Goal: Task Accomplishment & Management: Manage account settings

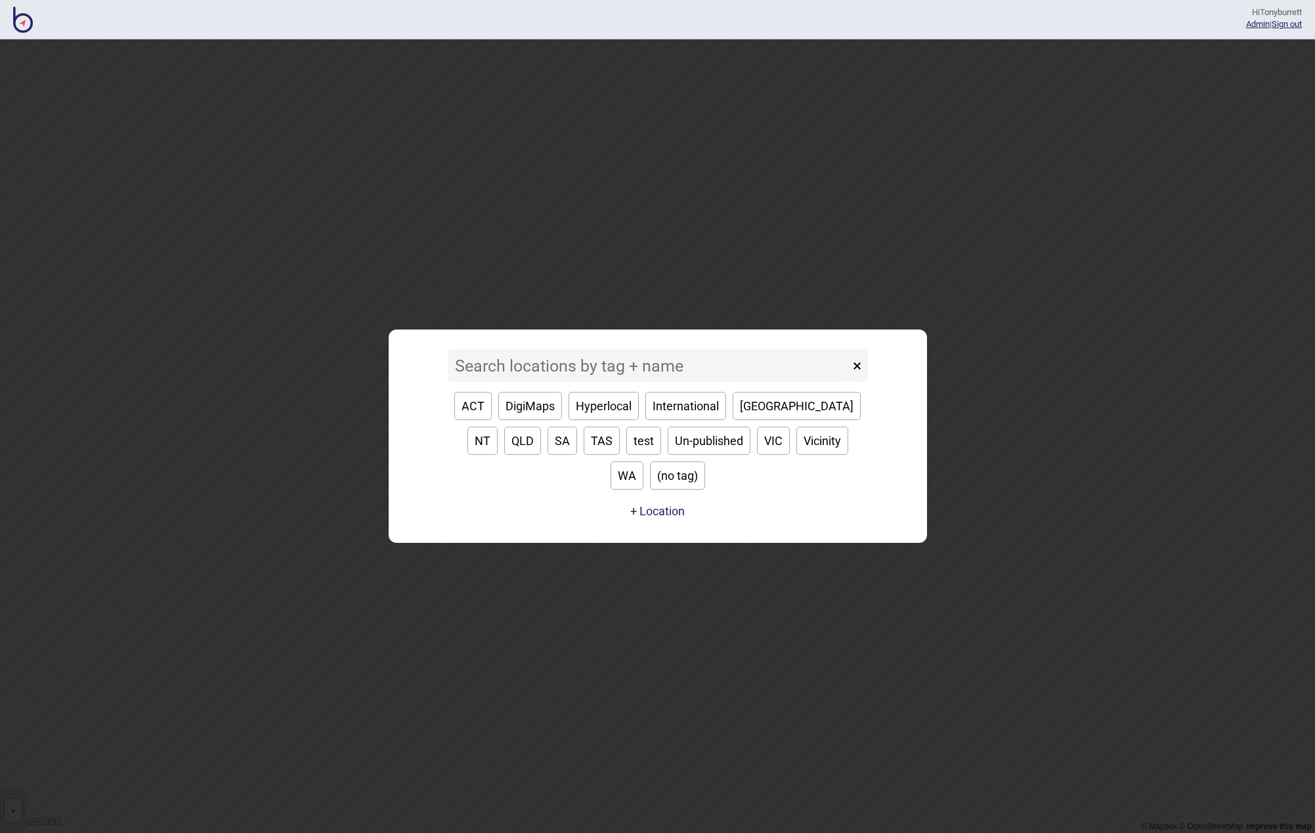
click at [12, 19] on div "Hi Tonyburrett Admin | Sign out" at bounding box center [657, 19] width 1315 height 39
click at [20, 26] on img at bounding box center [23, 20] width 20 height 26
click at [1246, 22] on link "Admin" at bounding box center [1258, 24] width 24 height 10
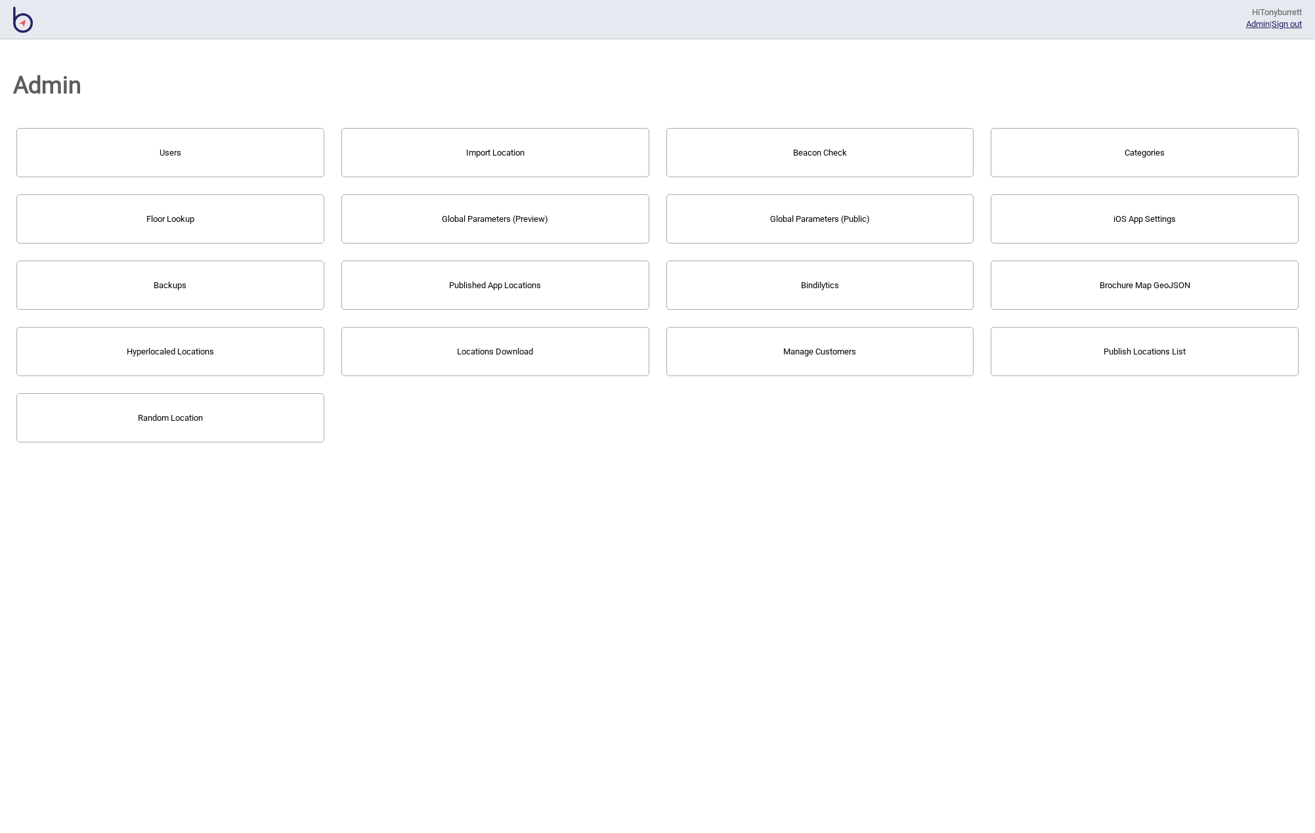
click at [184, 216] on button "Floor Lookup" at bounding box center [170, 218] width 308 height 49
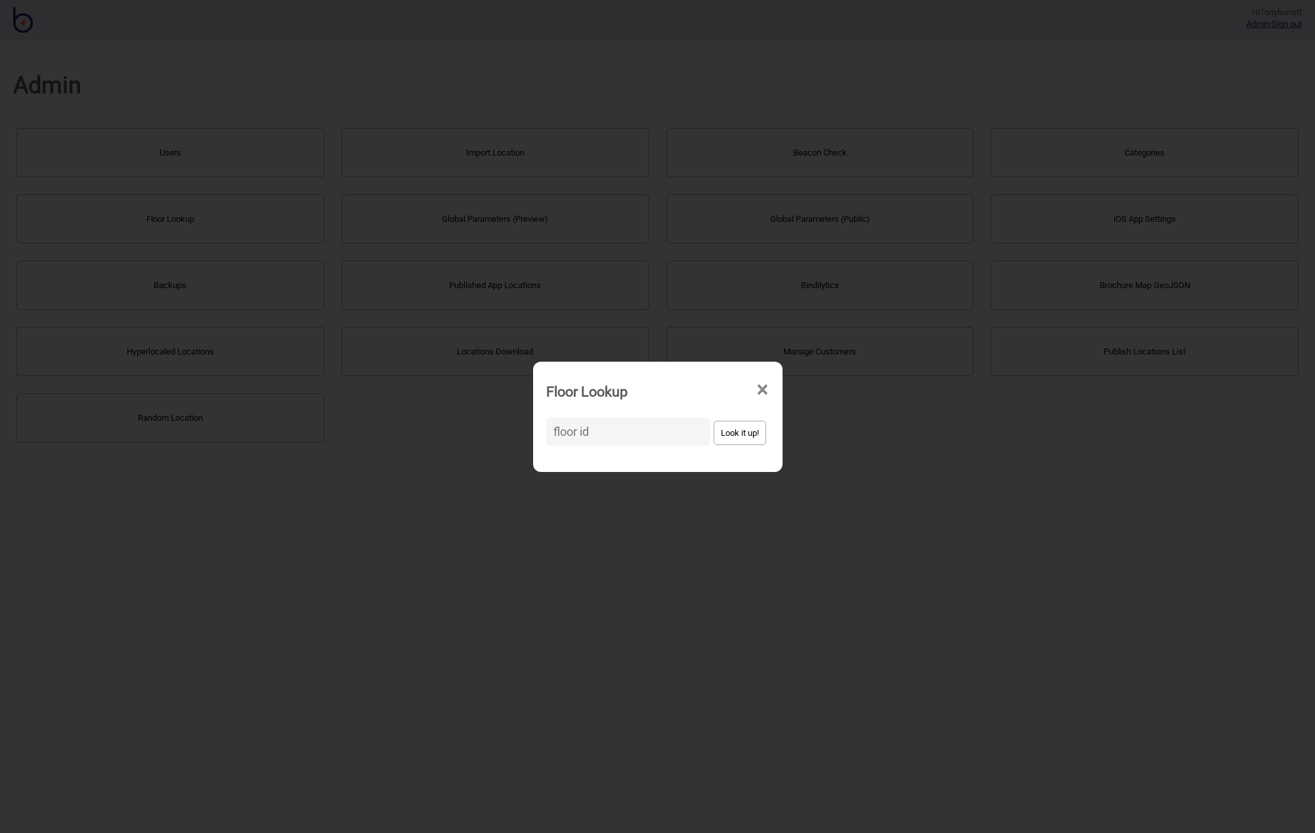
click at [601, 429] on input at bounding box center [628, 431] width 164 height 28
paste input "eCZ9HLqTupHd9te7iYWb7u"
type input "eCZ9HLqTupHd9te7iYWb7u"
click at [713, 429] on button "Look it up!" at bounding box center [739, 433] width 53 height 24
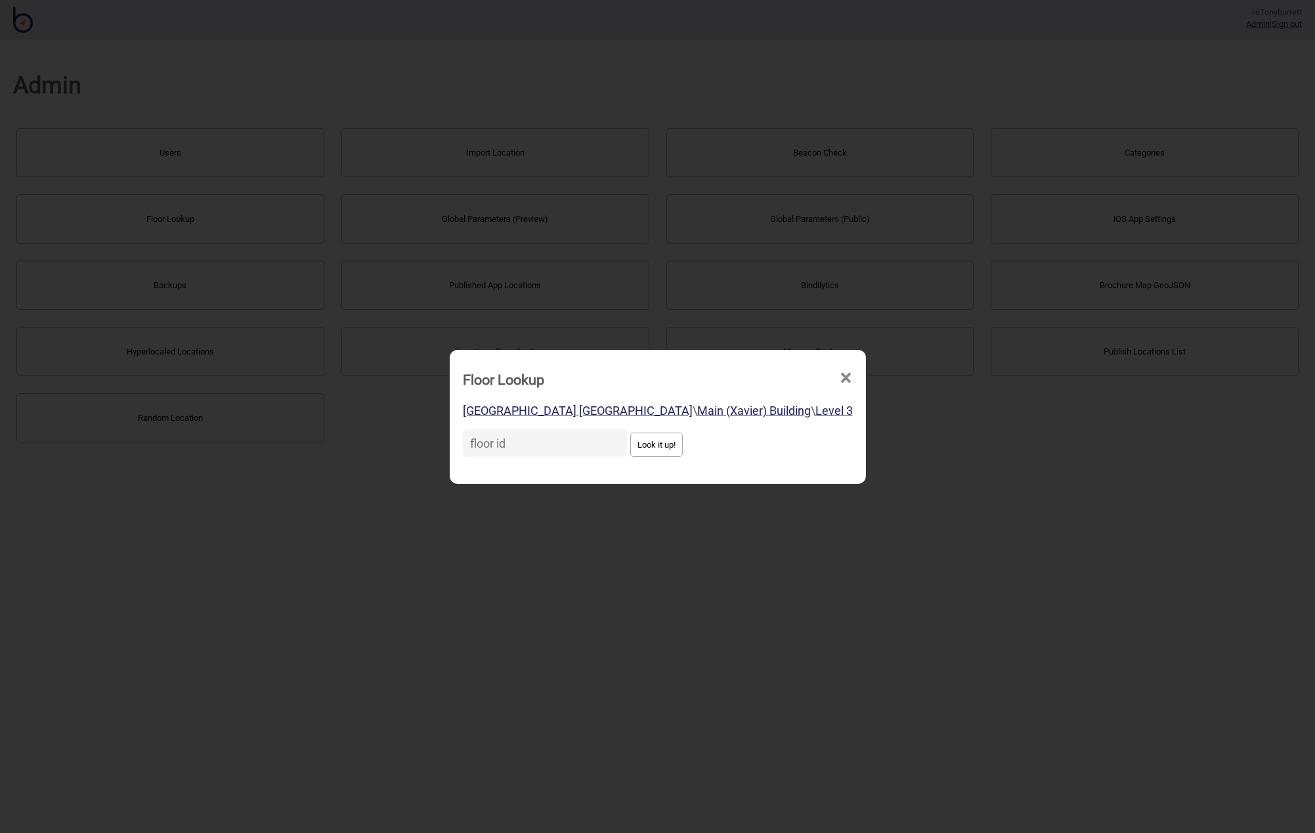
click at [506, 444] on input at bounding box center [545, 443] width 164 height 28
paste input "2FHTP2nmcqVW9jSSrTA2zA"
type input "2FHTP2nmcqVW9jSSrTA2zA"
drag, startPoint x: 634, startPoint y: 448, endPoint x: 536, endPoint y: 442, distance: 98.0
click at [633, 448] on button "Look it up!" at bounding box center [656, 445] width 53 height 24
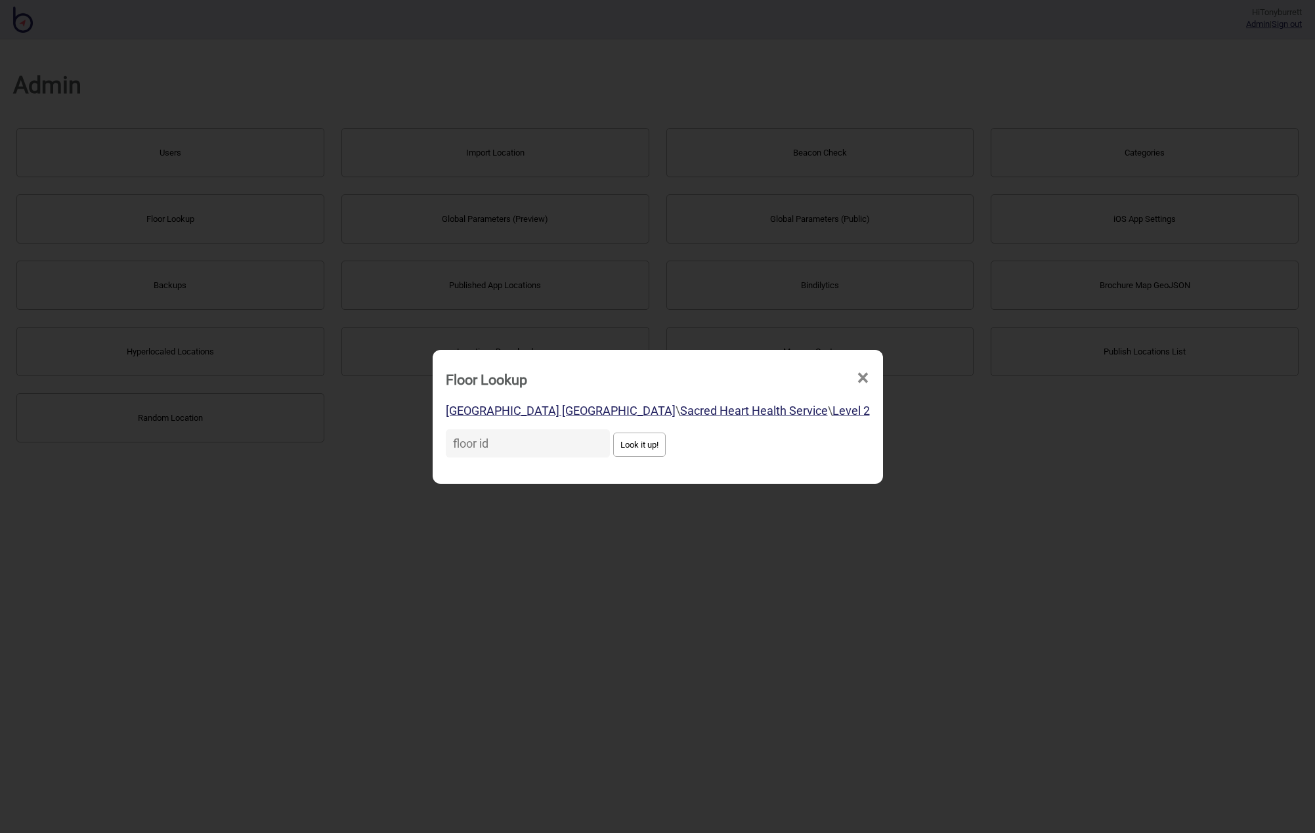
click at [512, 446] on input at bounding box center [528, 443] width 164 height 28
paste input "hE6NUoGwh5BGCaXEAmWeu3"
type input "hE6NUoGwh5BGCaXEAmWeu3"
click at [633, 453] on button "Look it up!" at bounding box center [639, 445] width 53 height 24
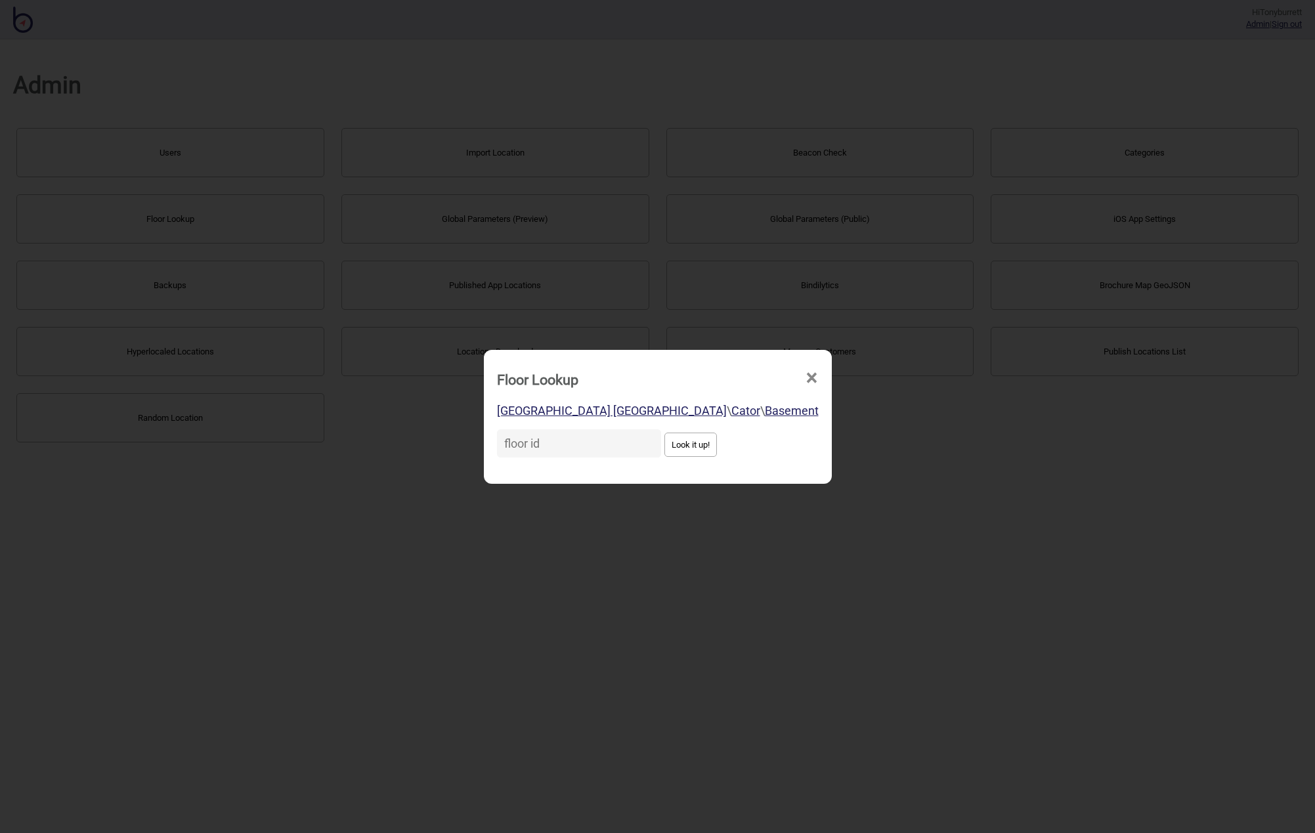
click at [805, 375] on span "×" at bounding box center [812, 377] width 14 height 43
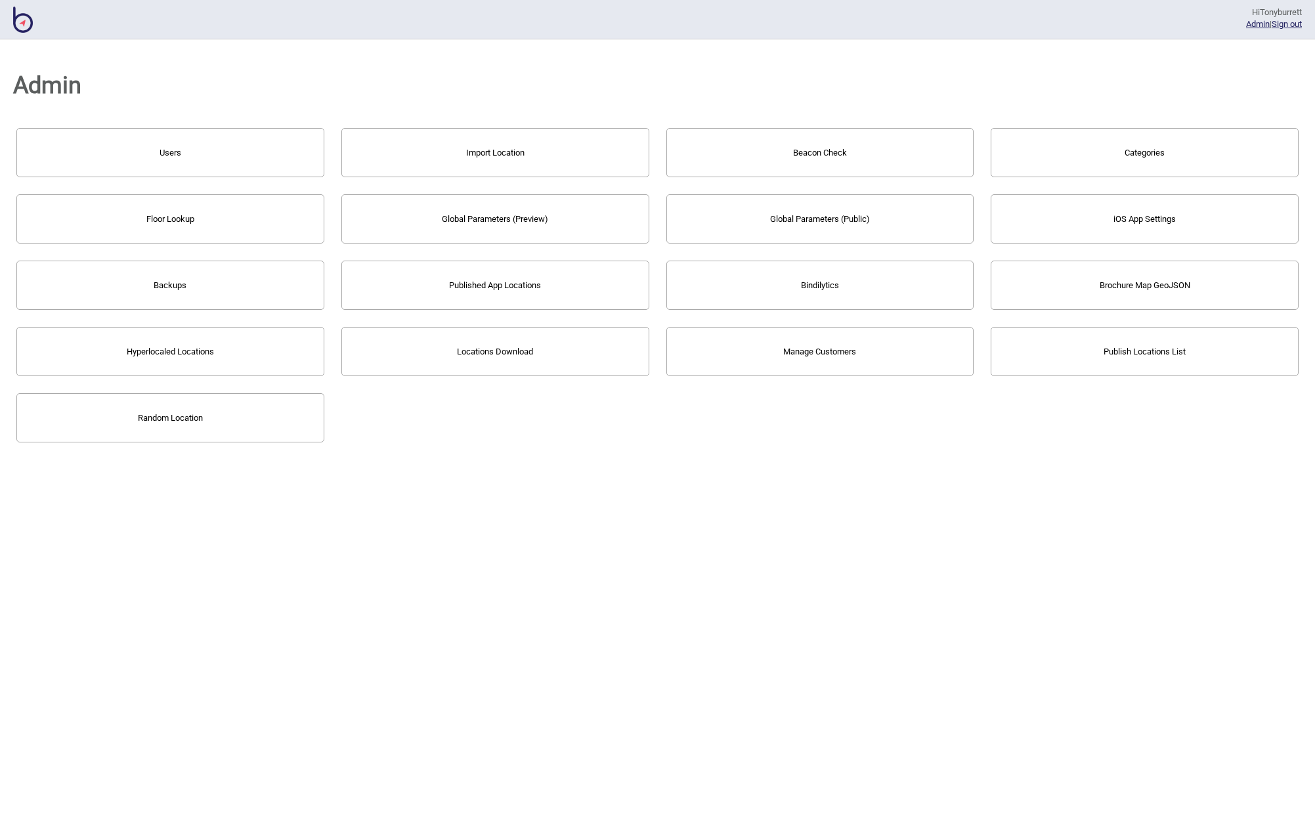
click at [129, 220] on button "Floor Lookup" at bounding box center [170, 218] width 308 height 49
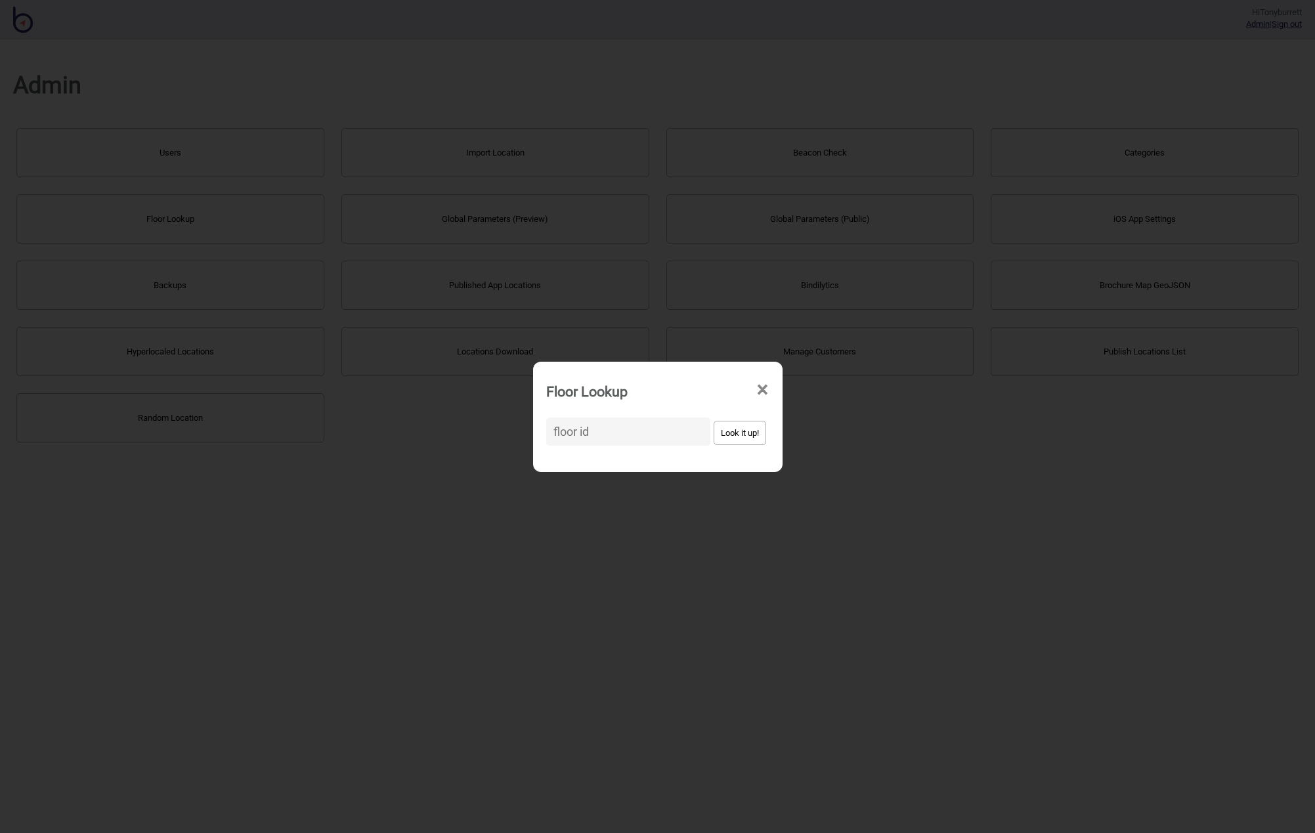
click at [755, 392] on span "×" at bounding box center [762, 389] width 14 height 43
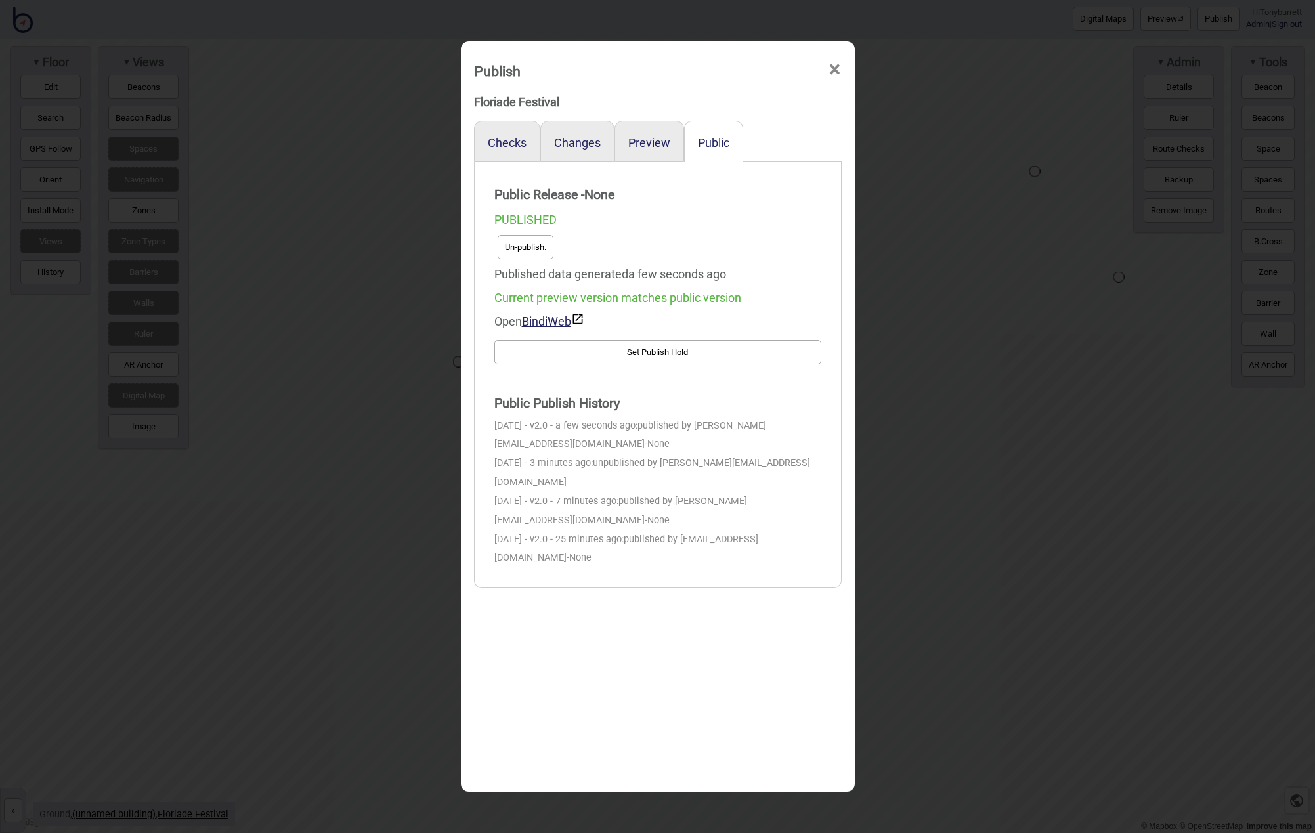
click at [832, 70] on span "×" at bounding box center [835, 69] width 14 height 43
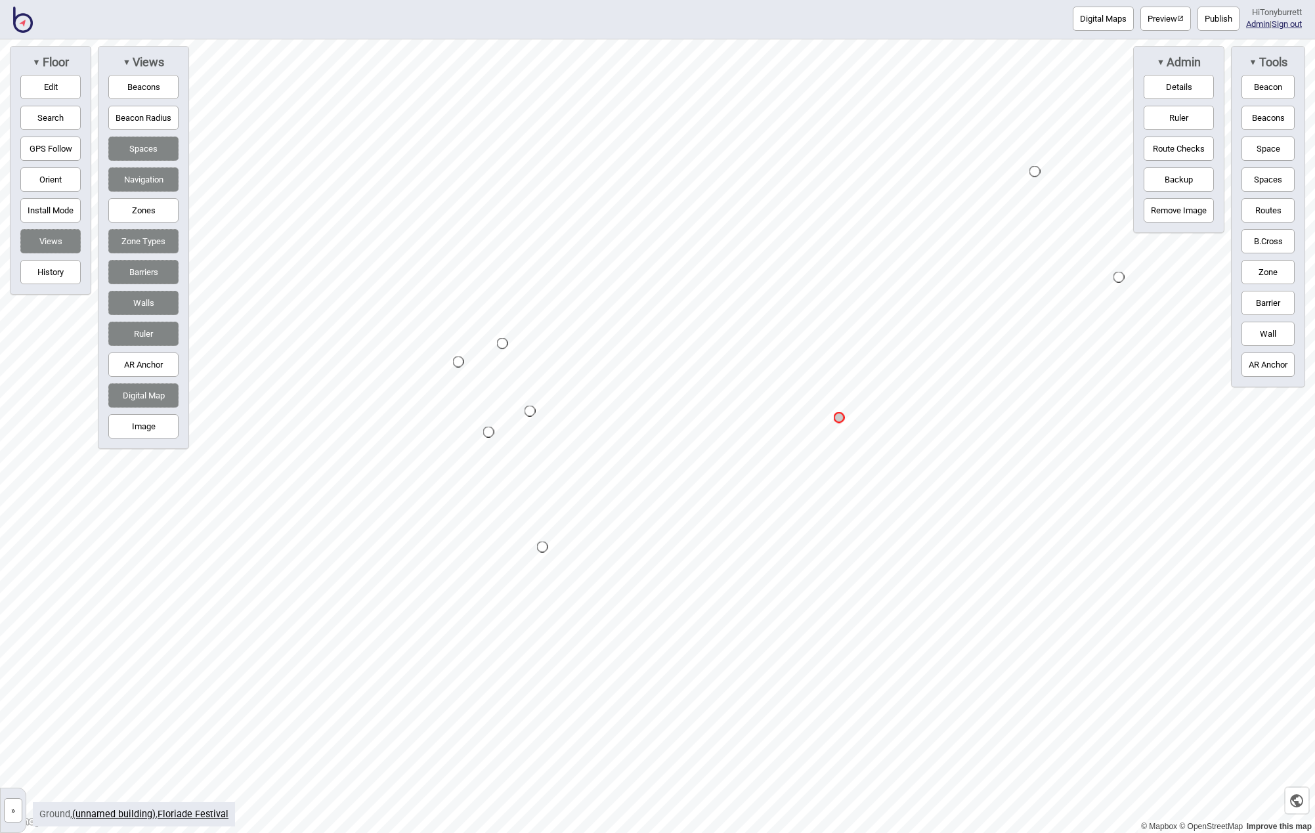
click at [22, 23] on img at bounding box center [23, 20] width 20 height 26
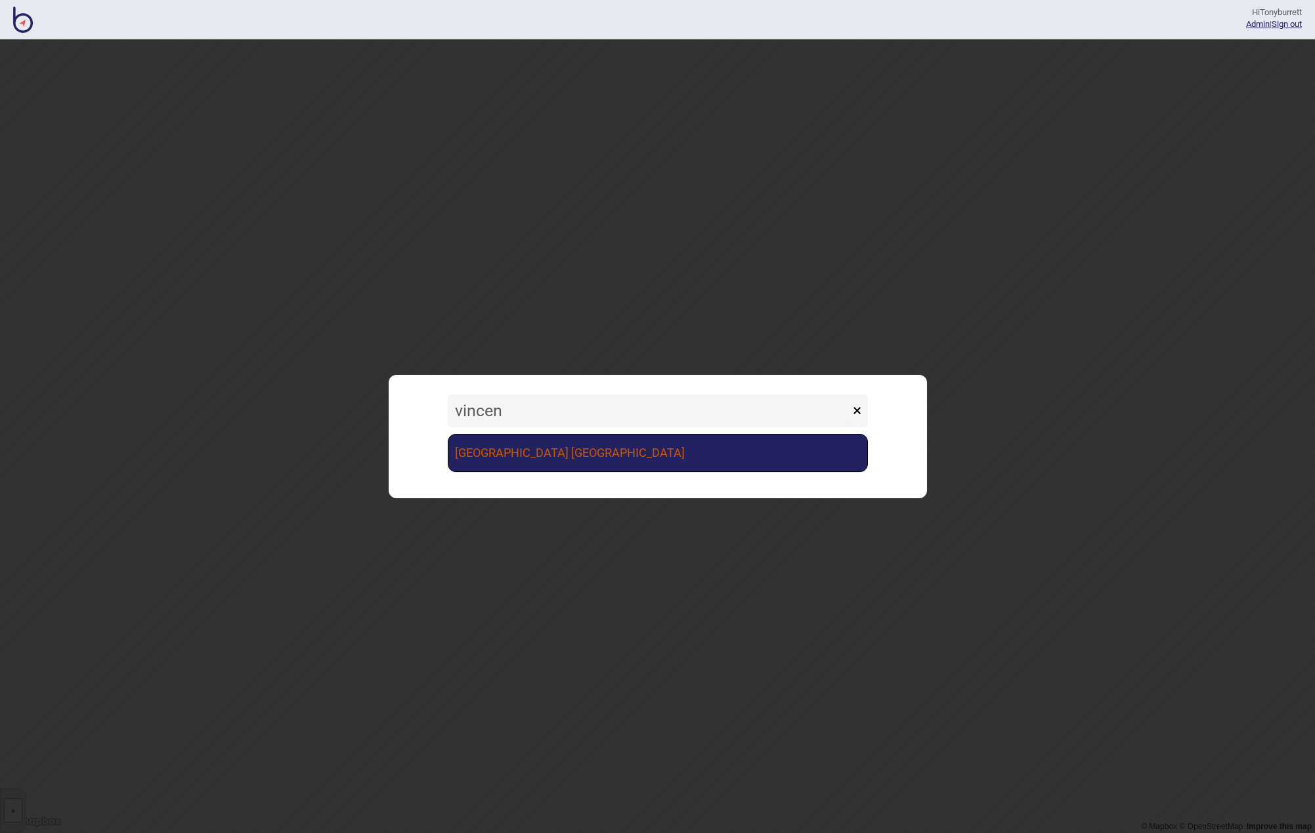
type input "vincen"
click at [621, 452] on link "[GEOGRAPHIC_DATA] [GEOGRAPHIC_DATA]" at bounding box center [658, 453] width 420 height 38
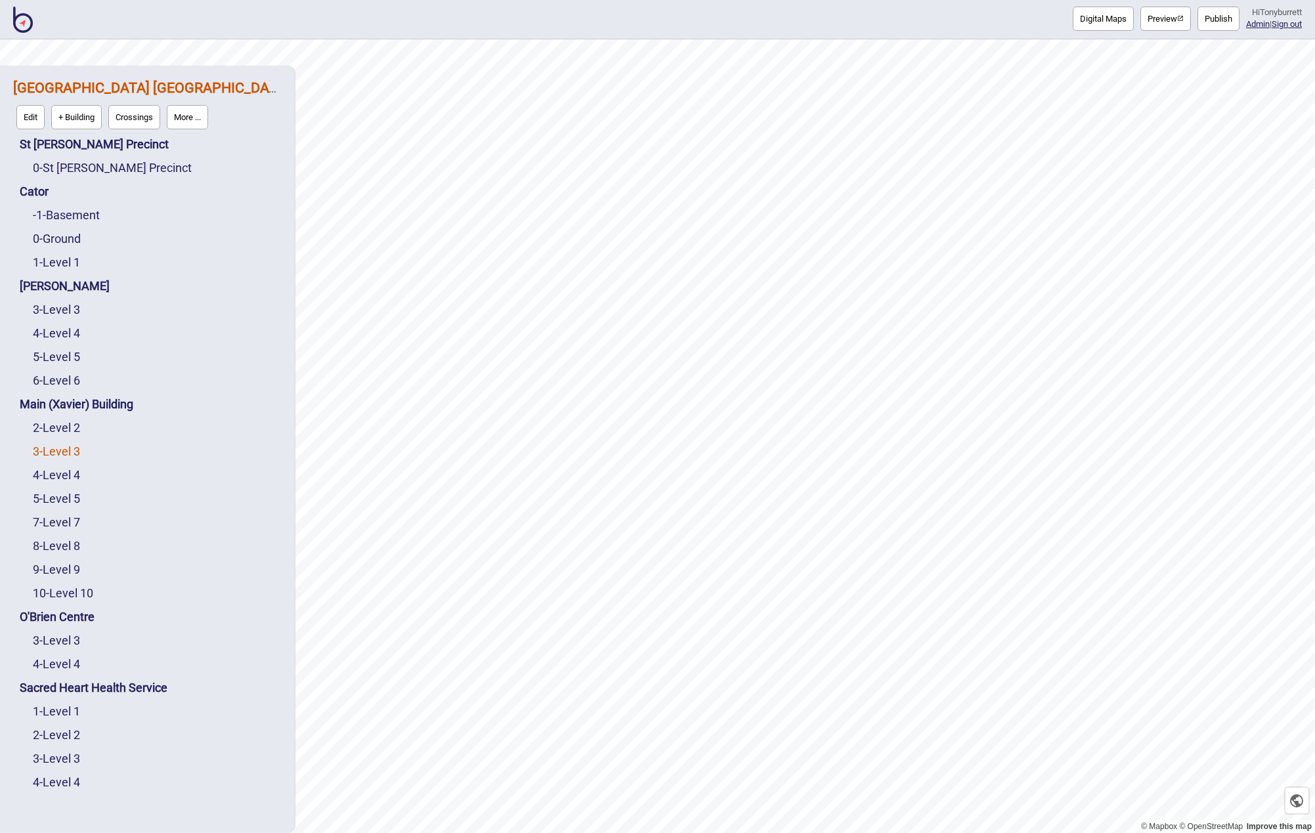
scroll to position [5, 0]
click at [70, 456] on link "3 - Level 3" at bounding box center [56, 452] width 47 height 14
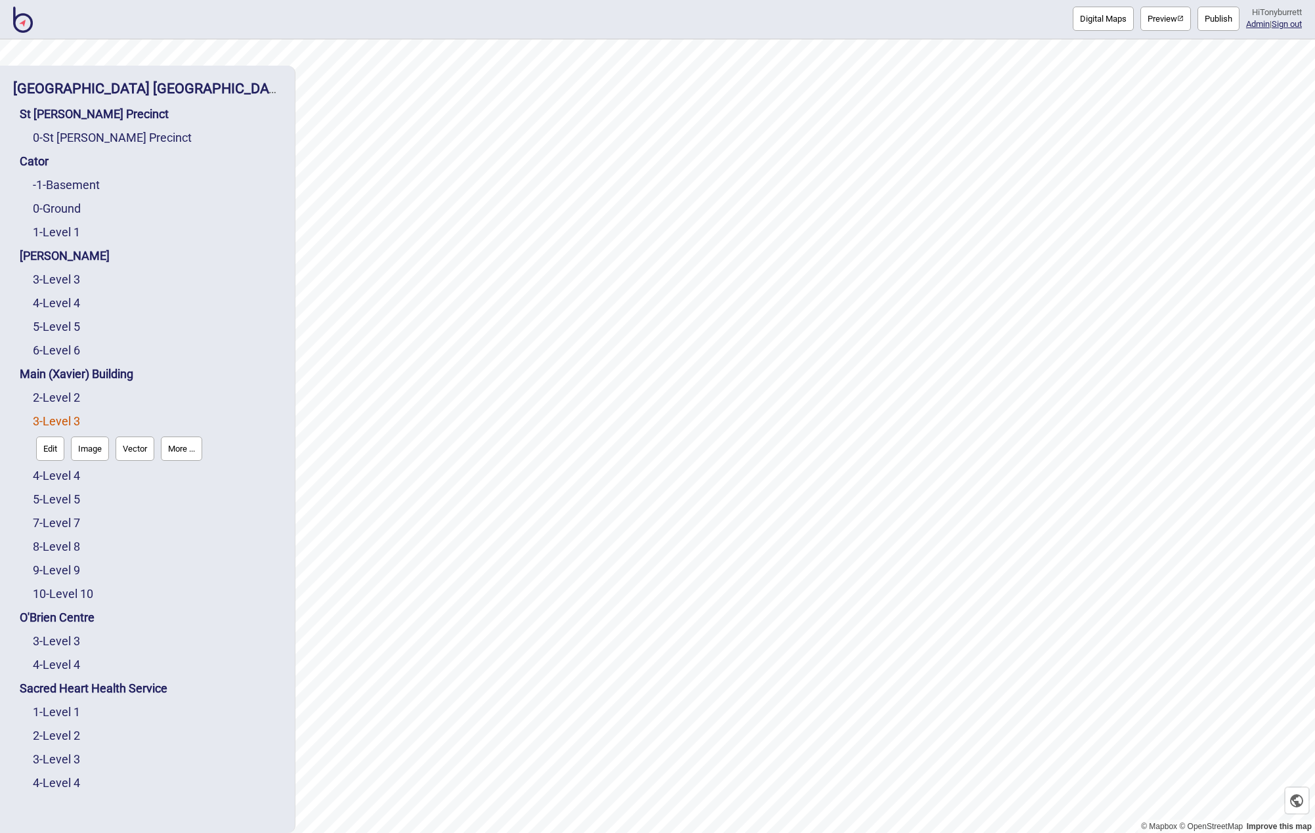
click at [59, 450] on button "Edit" at bounding box center [50, 448] width 28 height 24
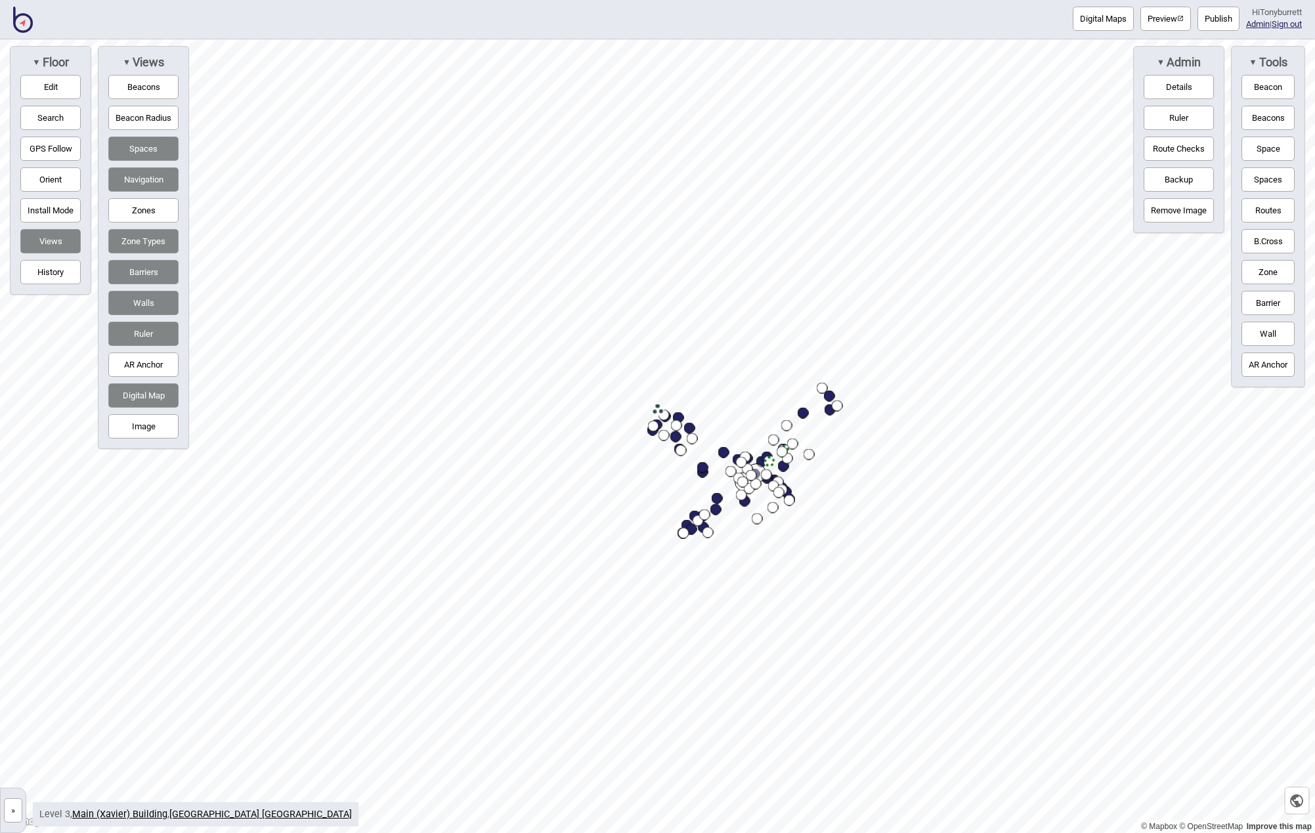
click at [144, 391] on button "Digital Map" at bounding box center [143, 395] width 70 height 24
drag, startPoint x: 10, startPoint y: 813, endPoint x: 17, endPoint y: 786, distance: 27.9
click at [10, 813] on button "»" at bounding box center [13, 810] width 18 height 24
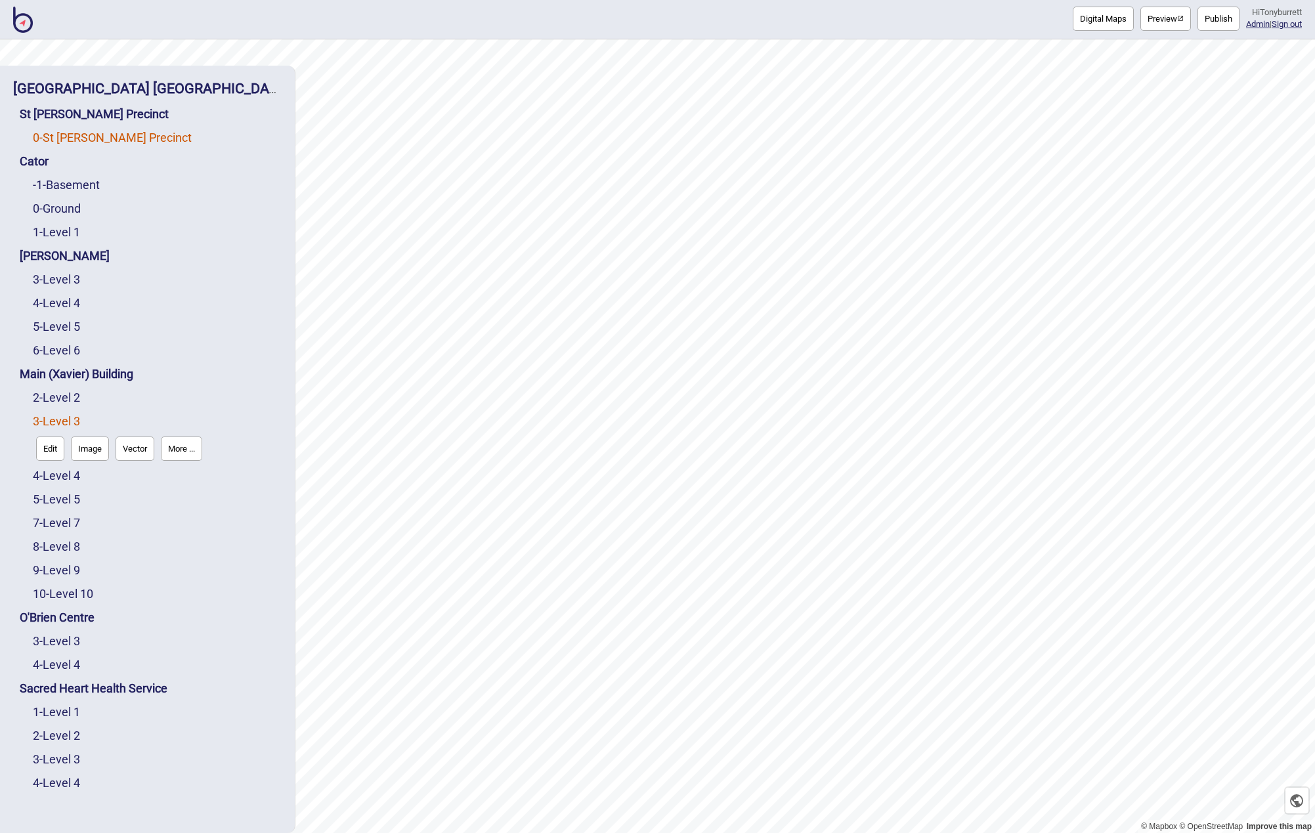
click at [96, 139] on link "0 - St Vincent's Precinct" at bounding box center [112, 138] width 159 height 14
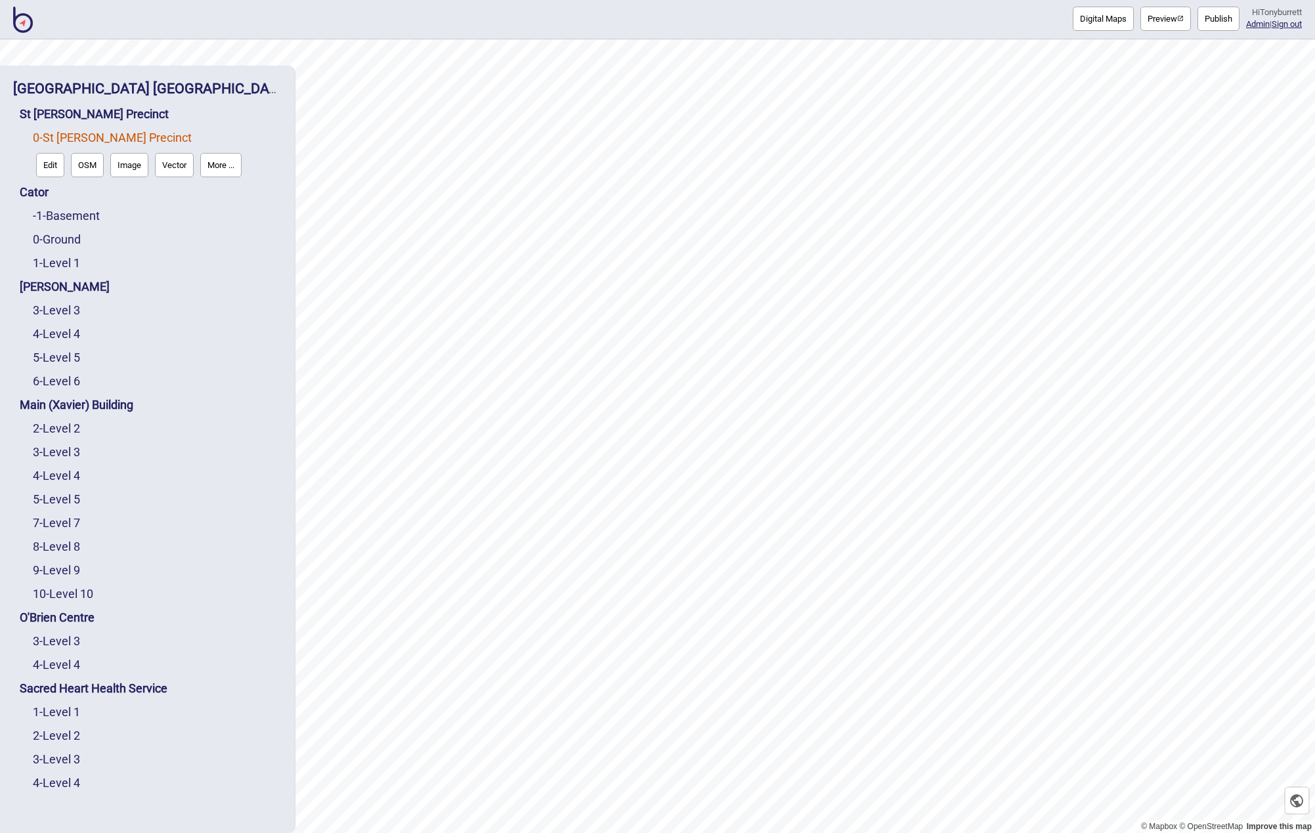
click at [43, 159] on button "Edit" at bounding box center [50, 165] width 28 height 24
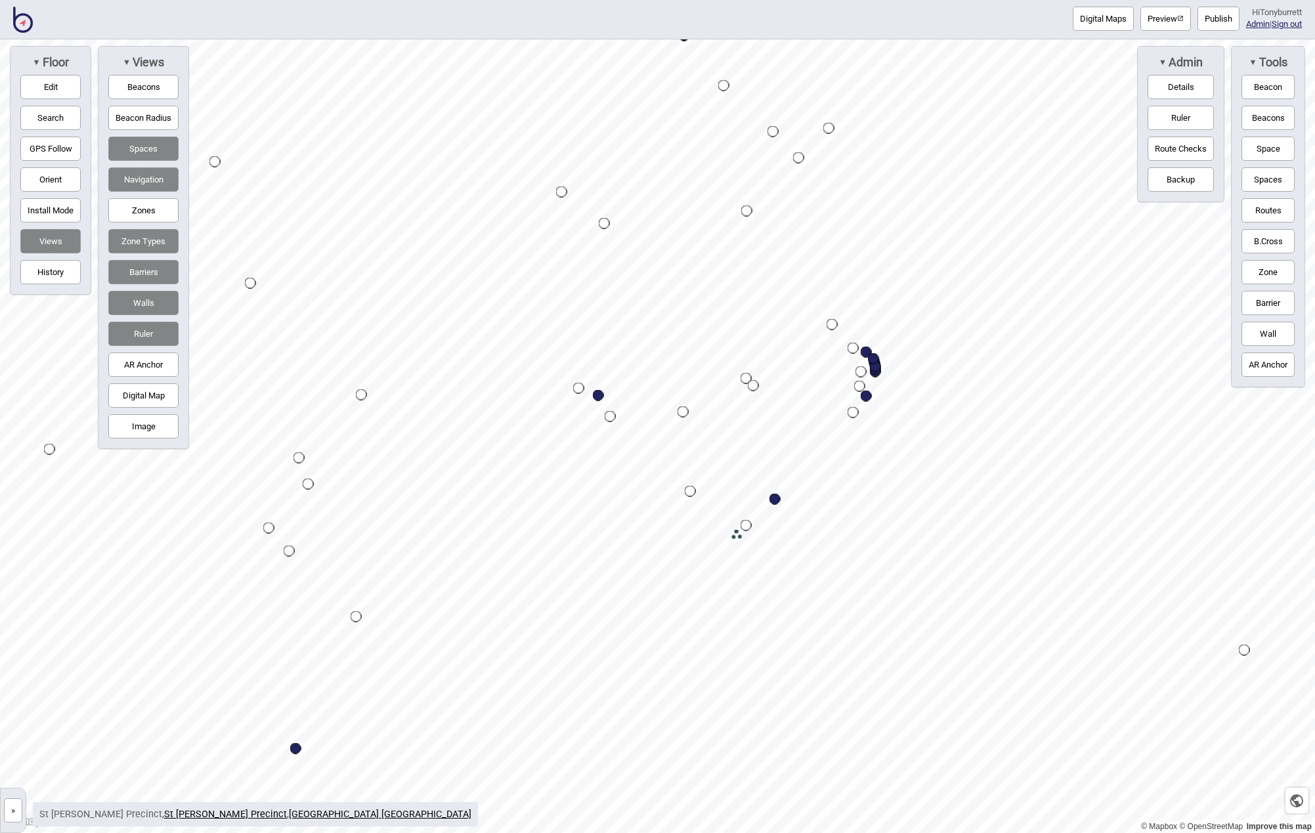
drag, startPoint x: 150, startPoint y: 208, endPoint x: 161, endPoint y: 218, distance: 14.9
click at [150, 209] on button "Zones" at bounding box center [143, 210] width 70 height 24
click at [12, 808] on button "»" at bounding box center [13, 810] width 18 height 24
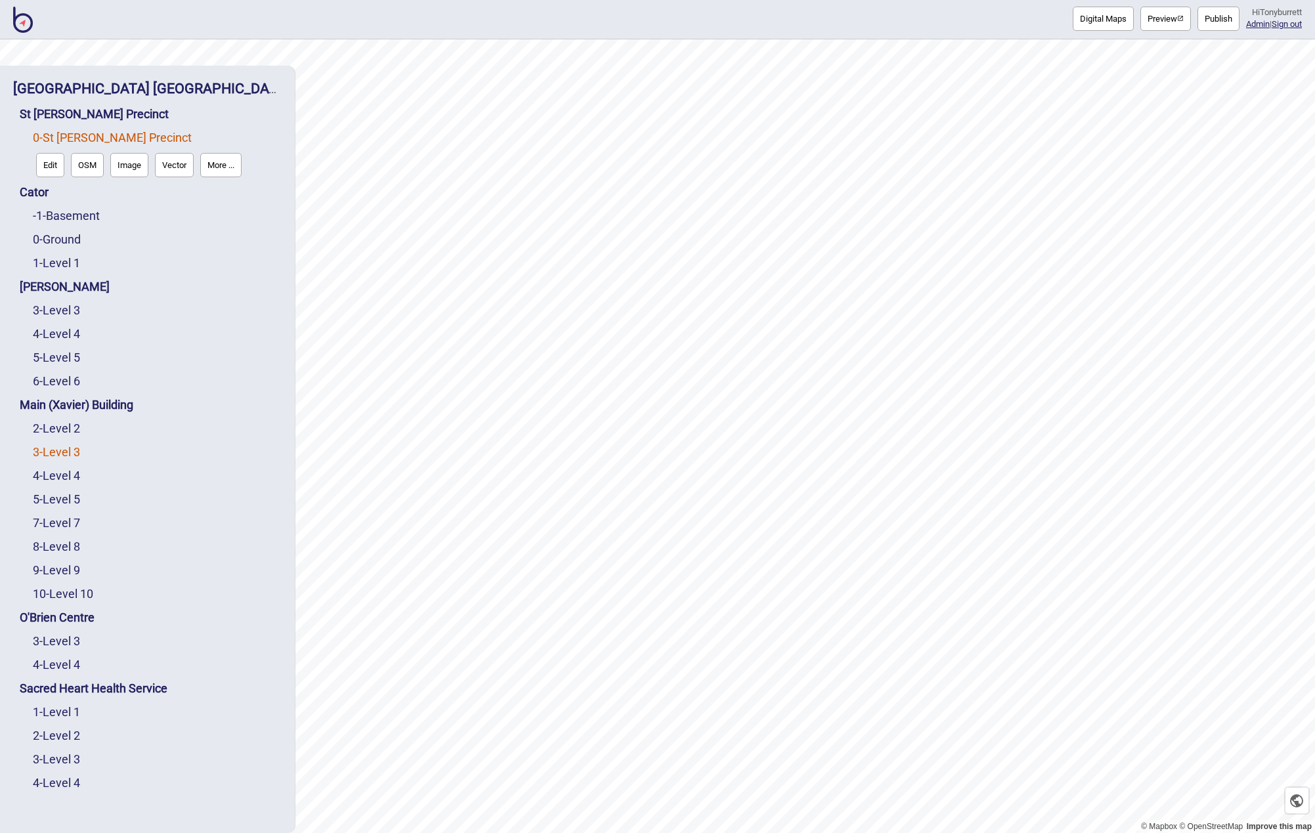
click at [47, 450] on link "3 - Level 3" at bounding box center [56, 452] width 47 height 14
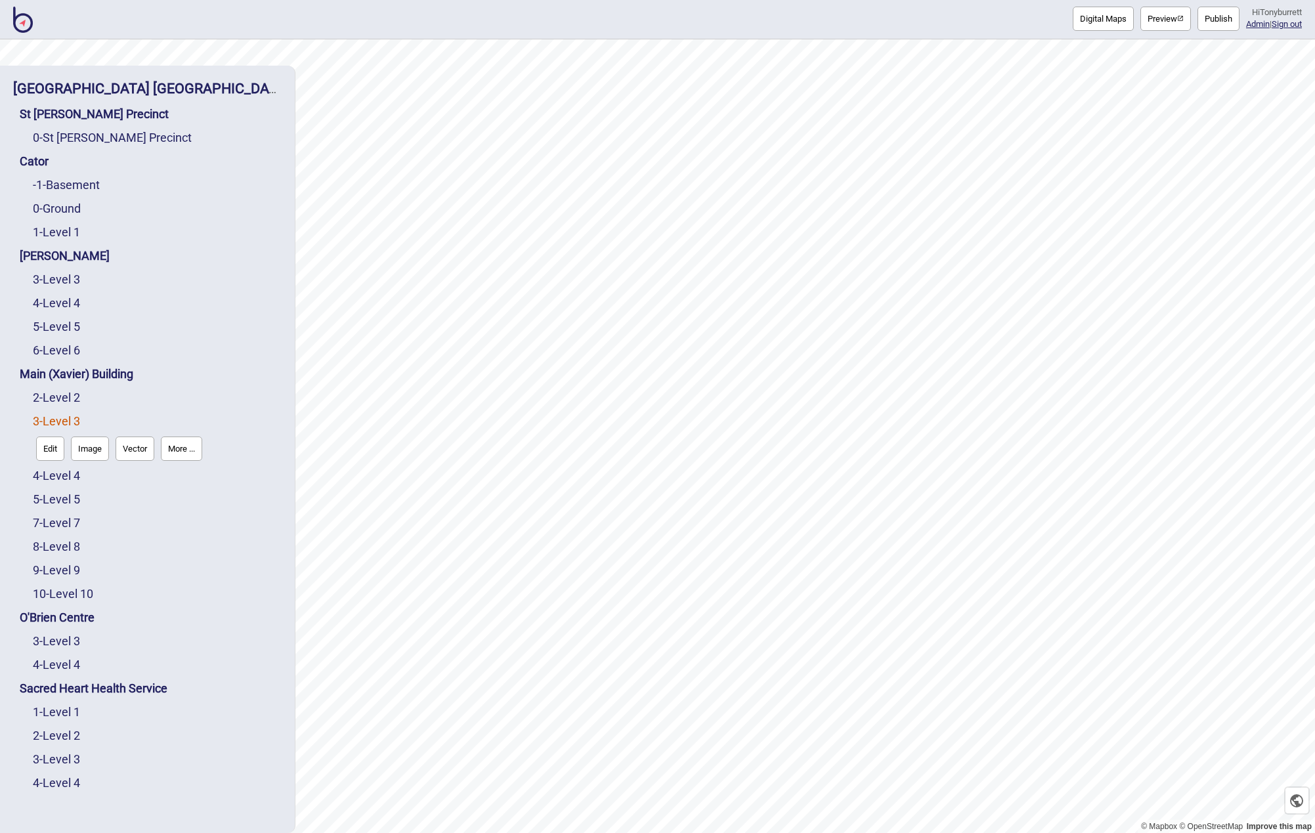
click at [53, 450] on button "Edit" at bounding box center [50, 448] width 28 height 24
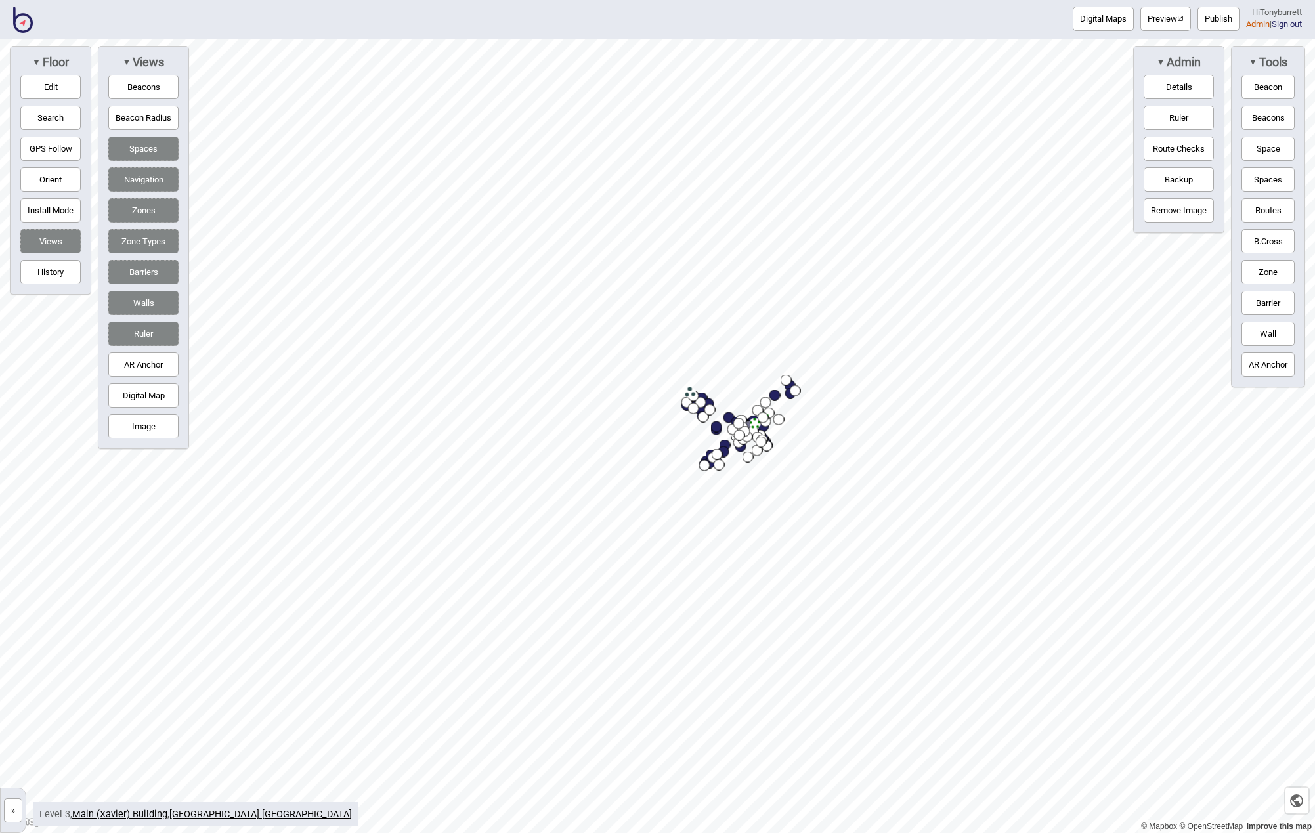
click at [1261, 27] on link "Admin" at bounding box center [1258, 24] width 24 height 10
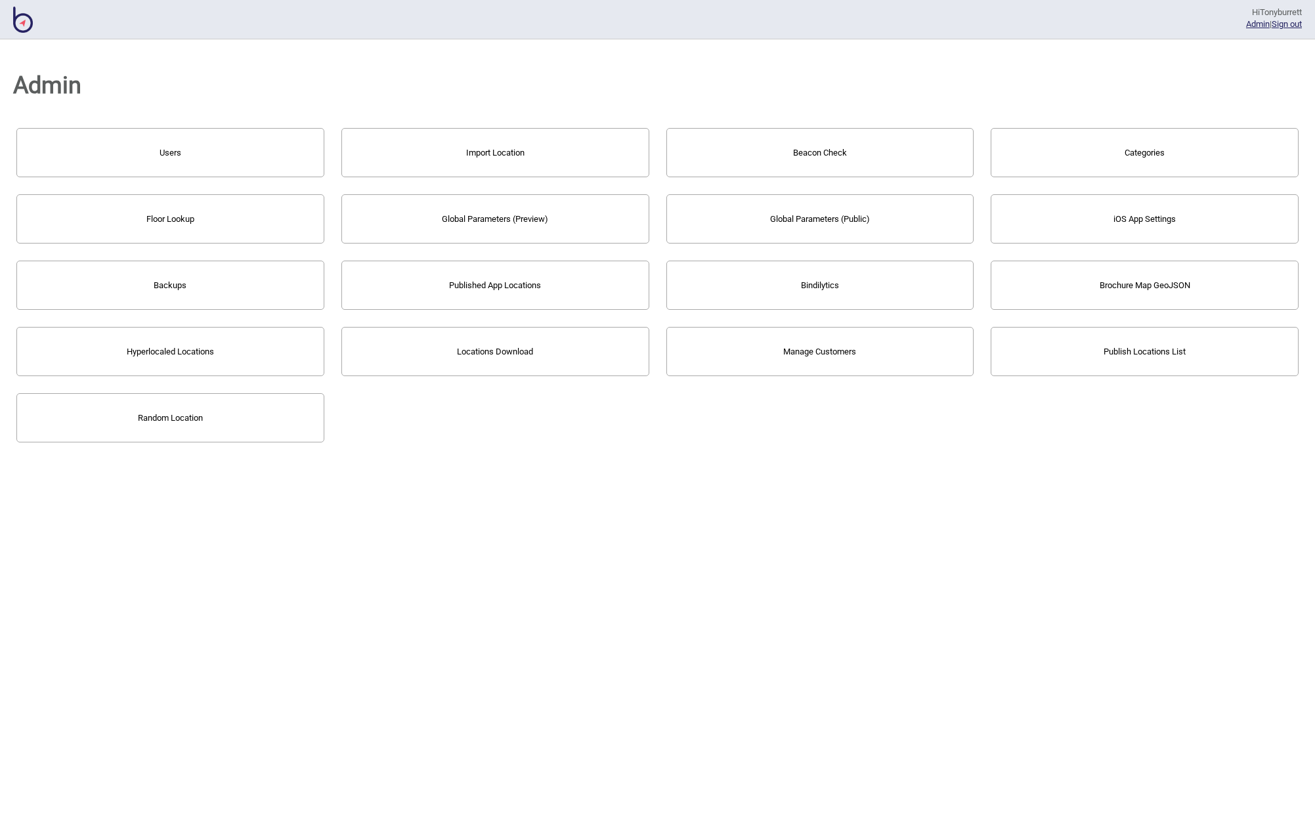
click at [92, 214] on button "Floor Lookup" at bounding box center [170, 218] width 308 height 49
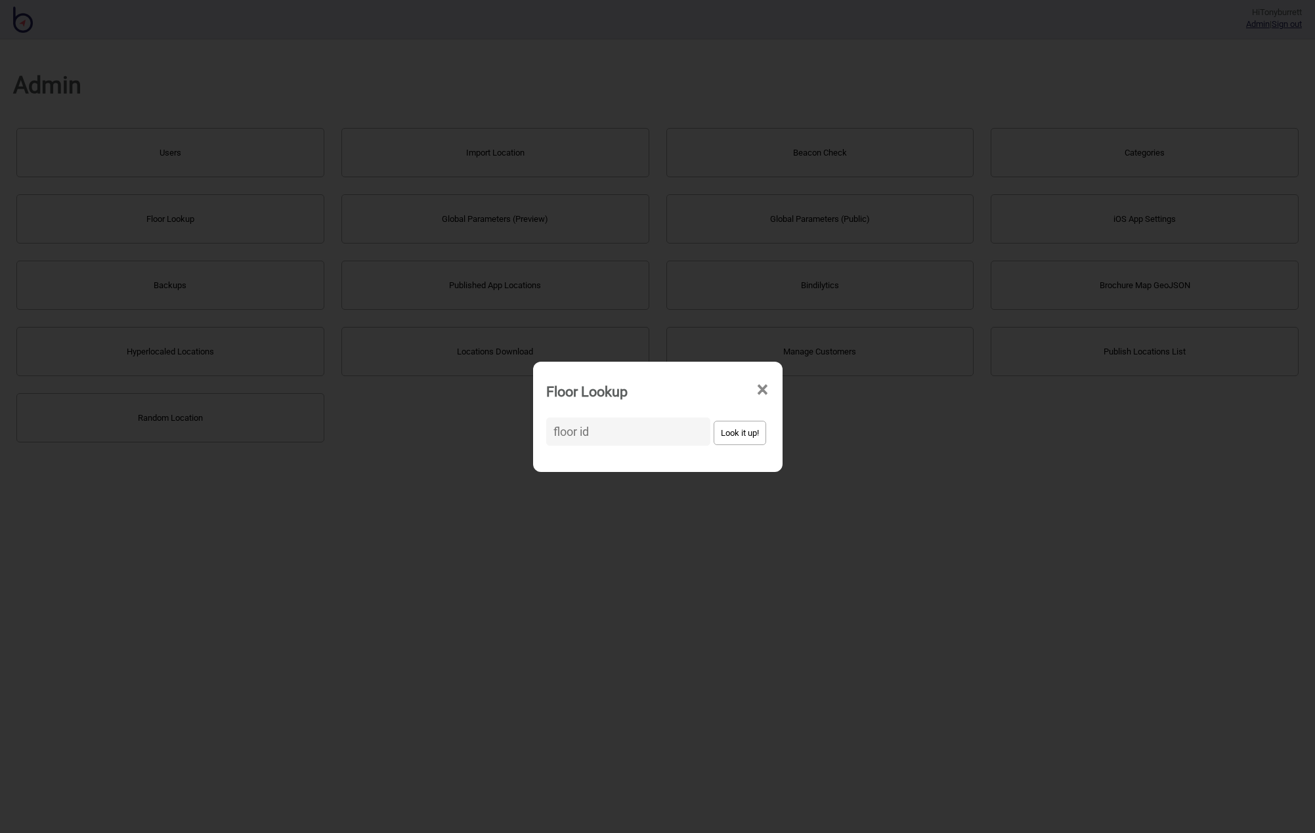
drag, startPoint x: 756, startPoint y: 390, endPoint x: 788, endPoint y: 345, distance: 55.5
click at [757, 389] on span "×" at bounding box center [762, 389] width 14 height 43
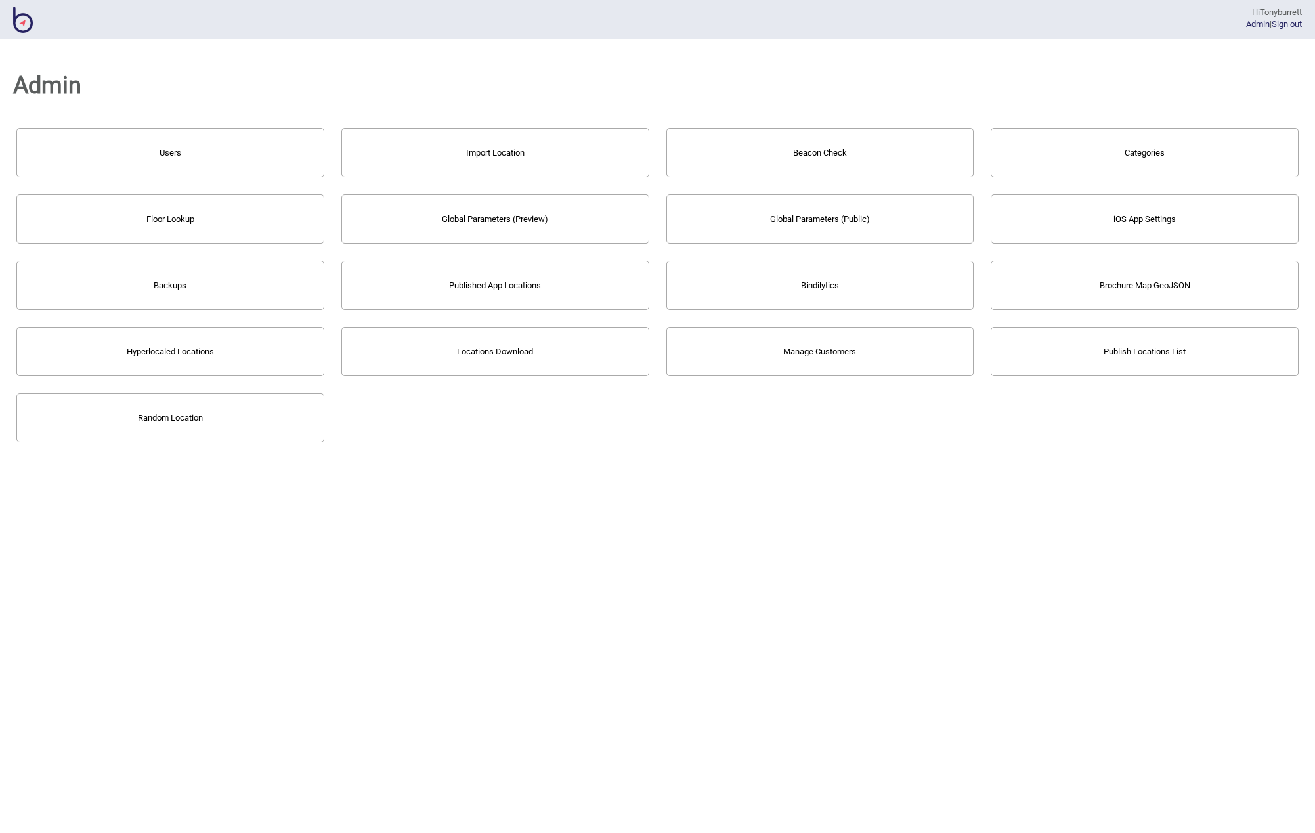
click at [24, 24] on img at bounding box center [23, 20] width 20 height 26
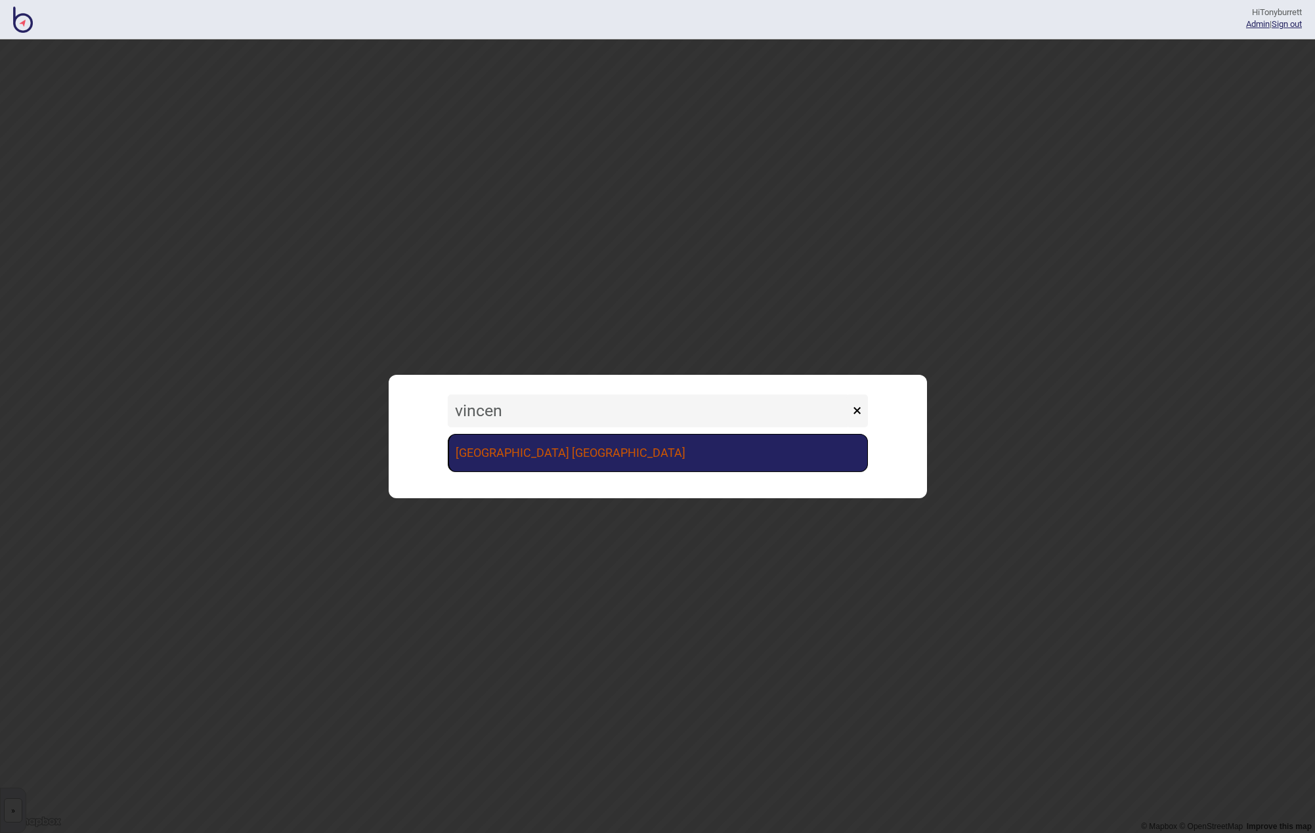
type input "vincen"
click at [618, 448] on link "[GEOGRAPHIC_DATA] [GEOGRAPHIC_DATA]" at bounding box center [658, 453] width 420 height 38
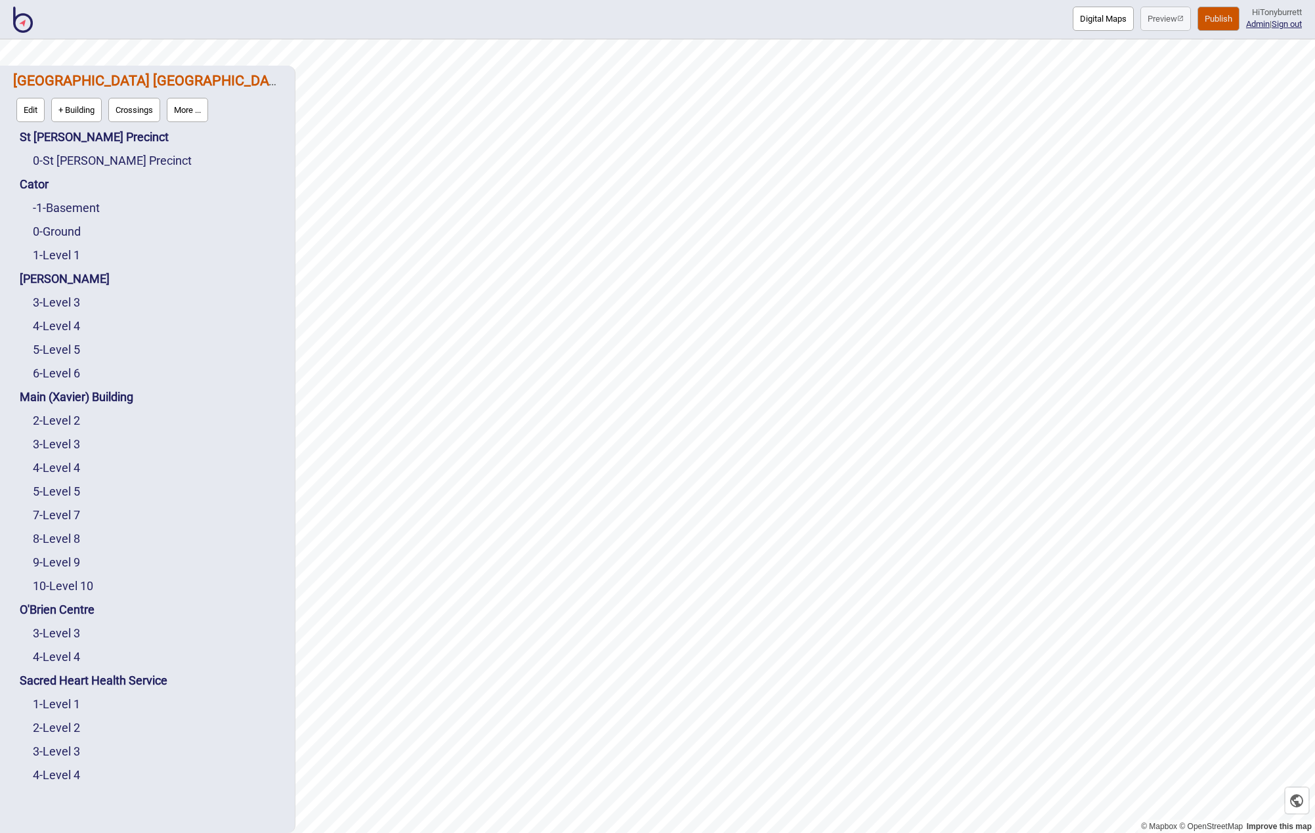
scroll to position [12, 0]
click at [65, 729] on link "2 - Level 2" at bounding box center [56, 728] width 47 height 14
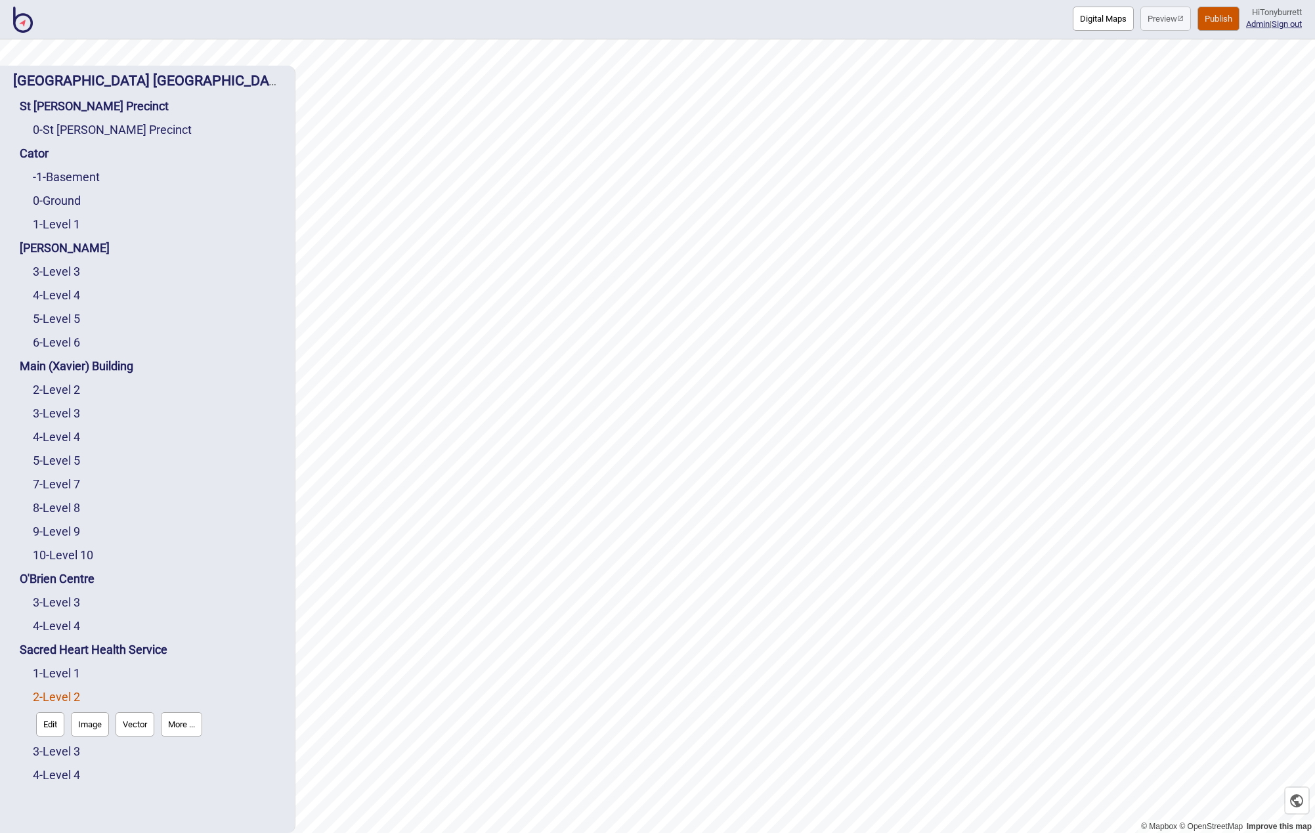
click at [47, 726] on button "Edit" at bounding box center [50, 724] width 28 height 24
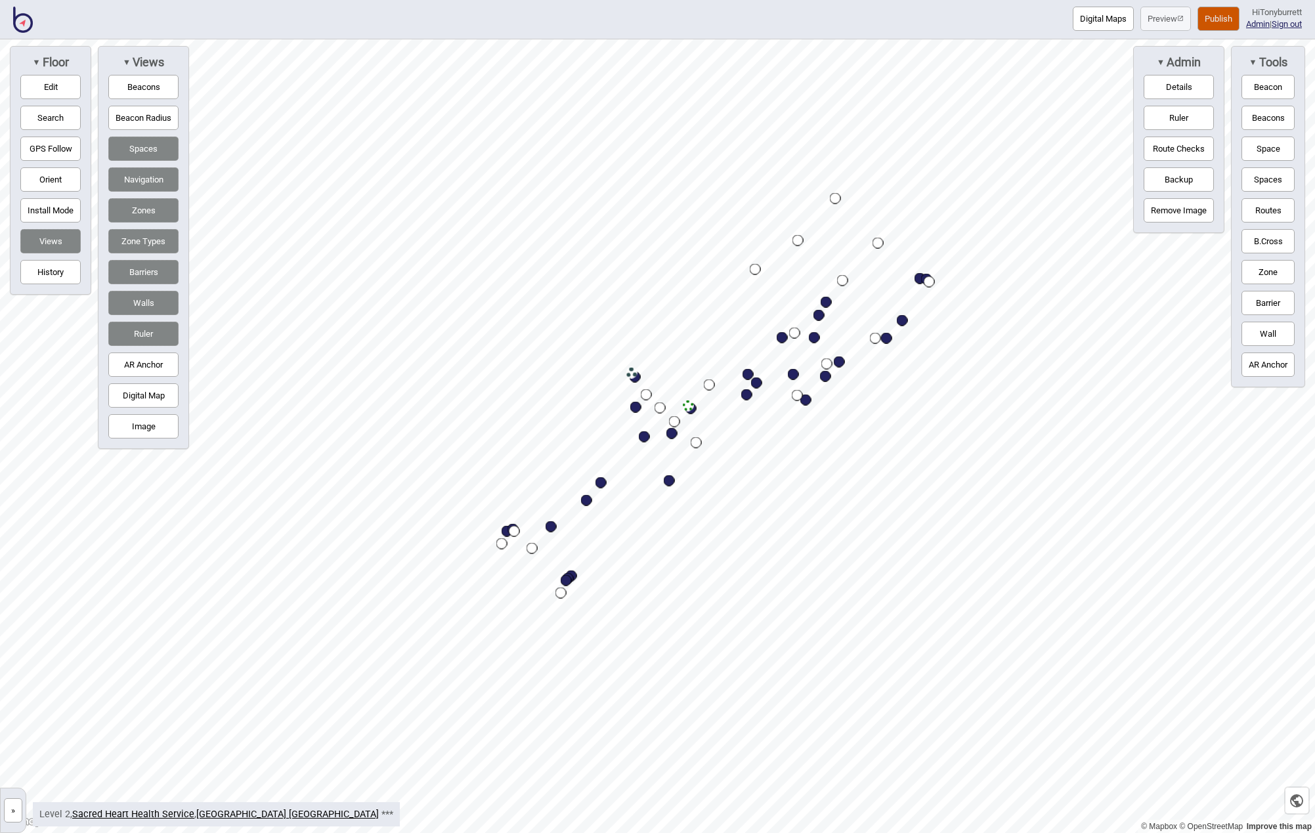
click at [12, 806] on button "»" at bounding box center [13, 810] width 18 height 24
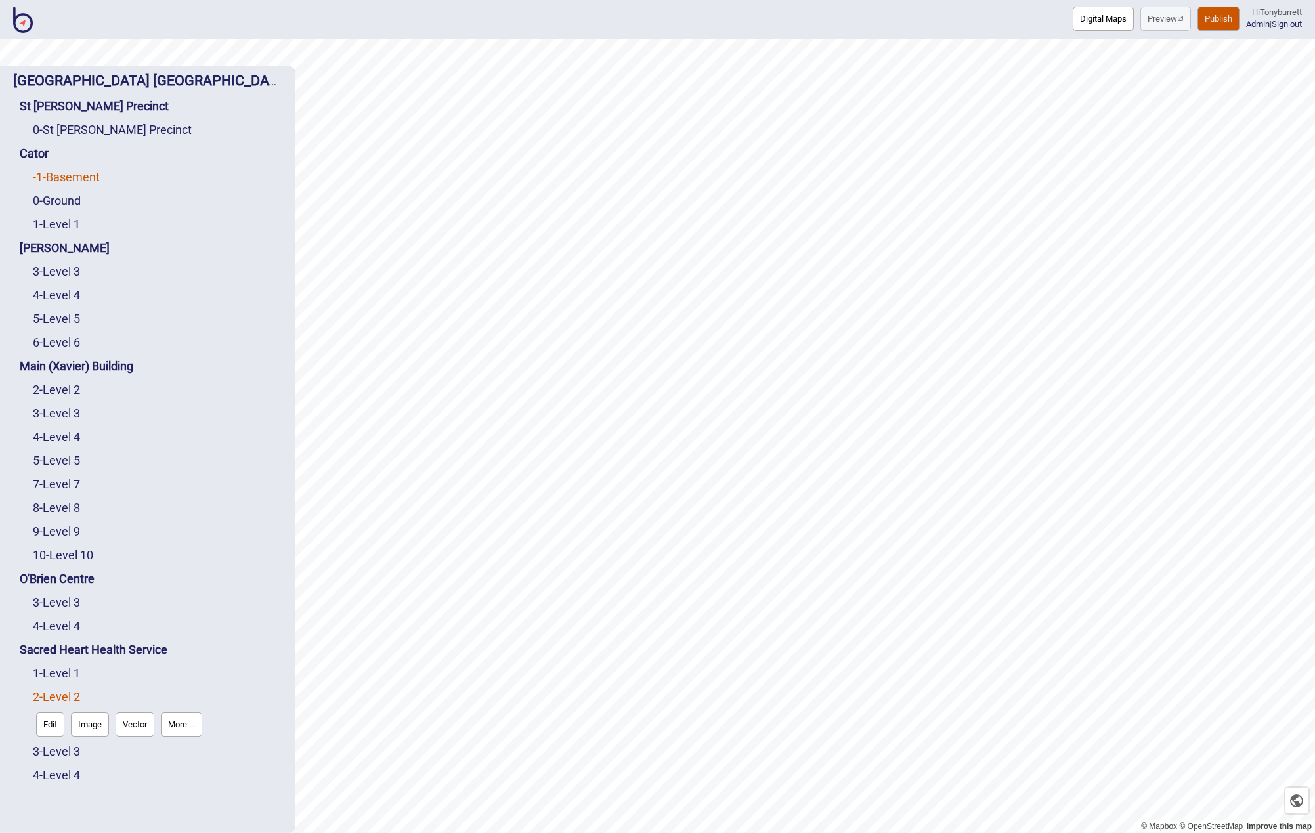
click at [74, 178] on link "-1 - Basement" at bounding box center [66, 177] width 67 height 14
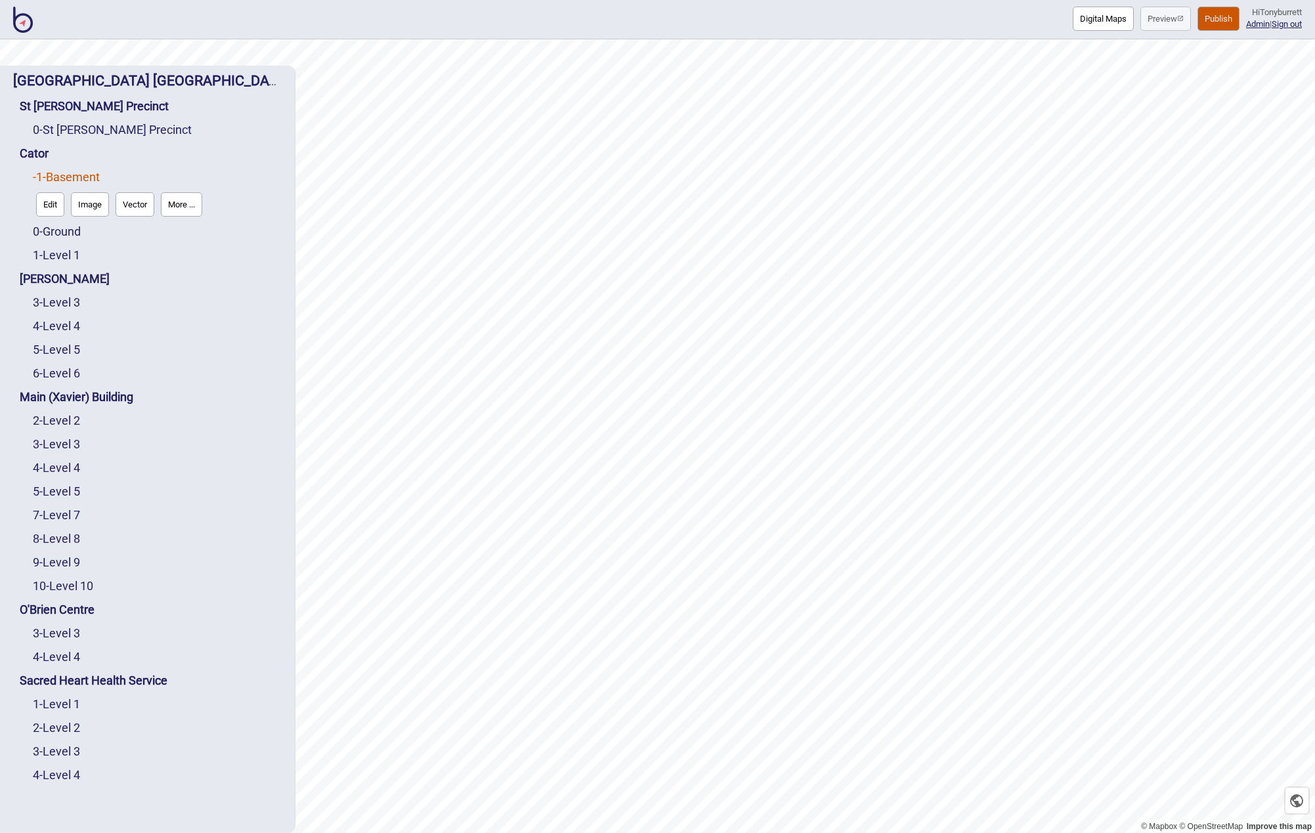
click at [53, 200] on button "Edit" at bounding box center [50, 204] width 28 height 24
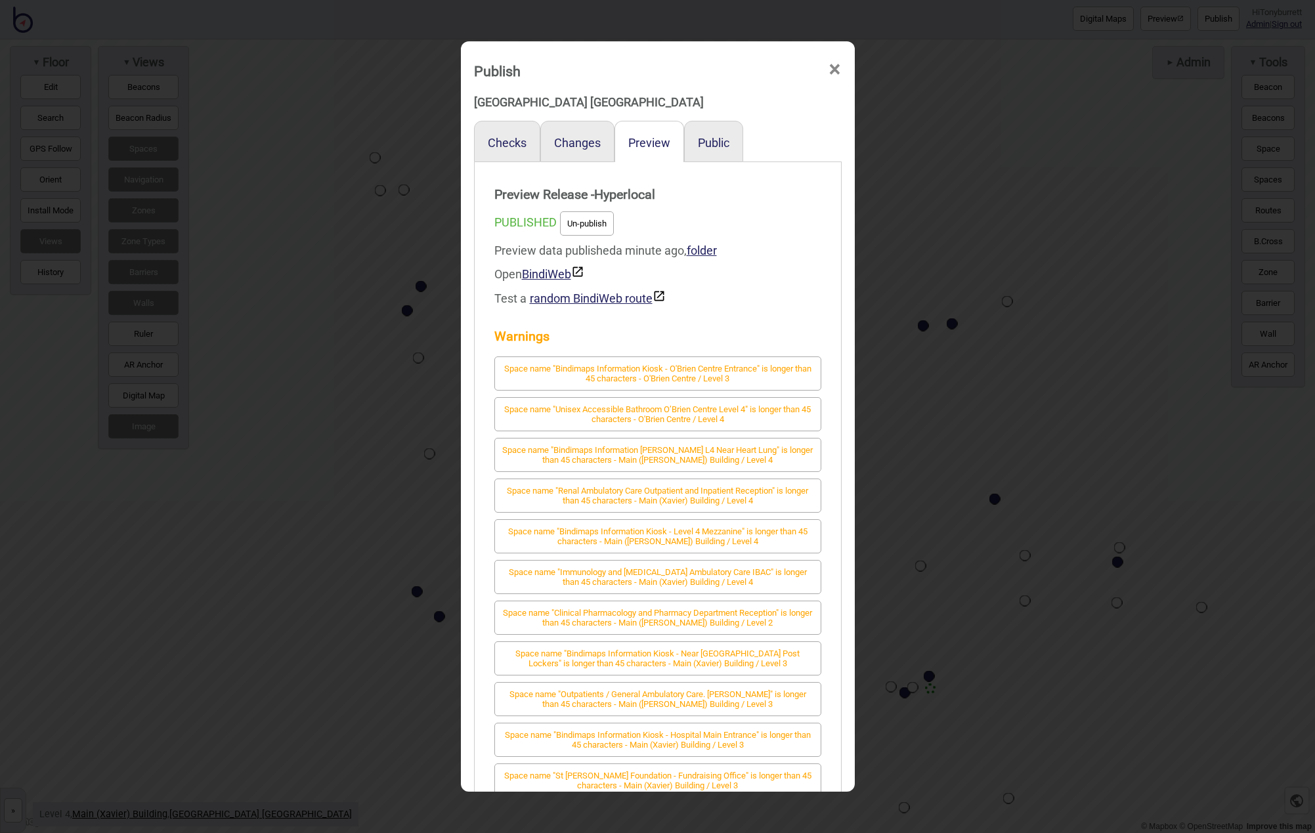
click at [836, 70] on span "×" at bounding box center [835, 69] width 14 height 43
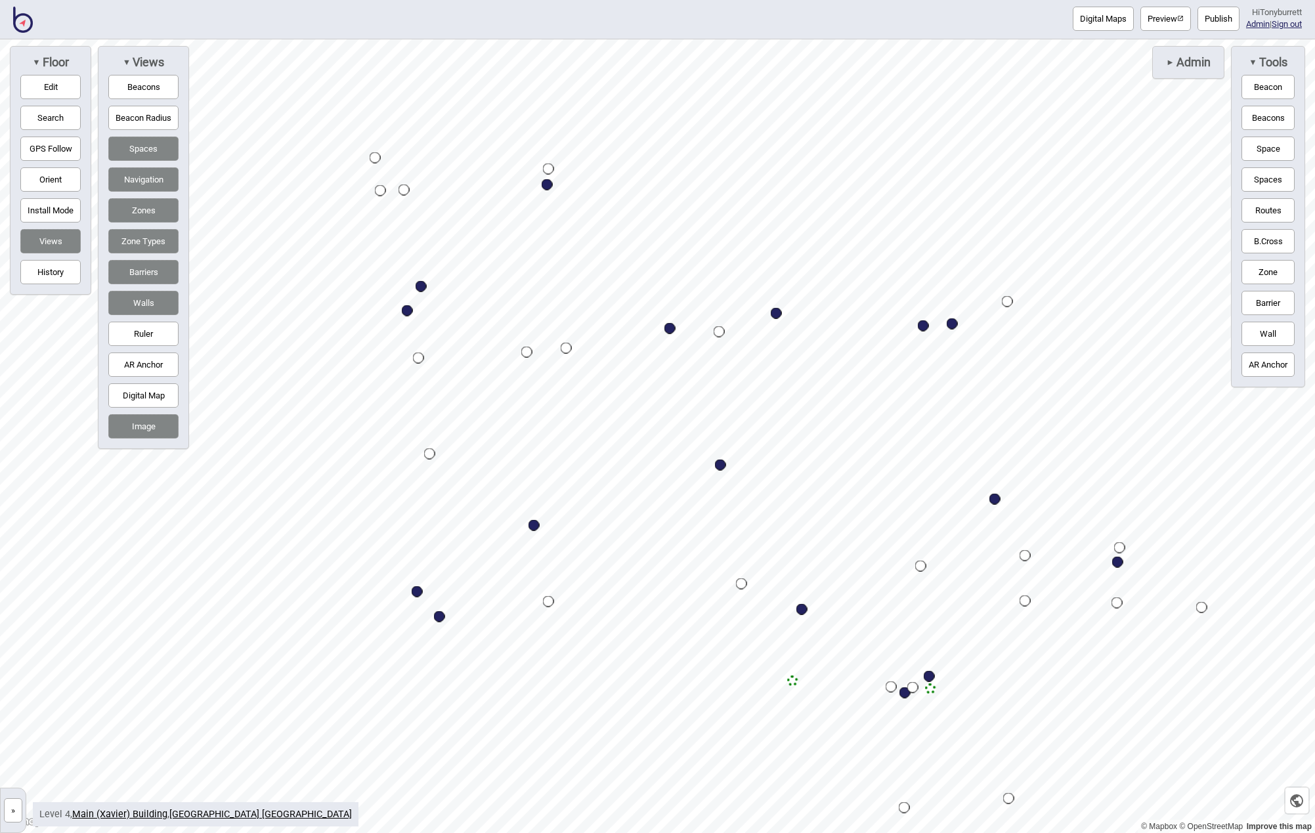
click at [16, 809] on button "»" at bounding box center [13, 810] width 18 height 24
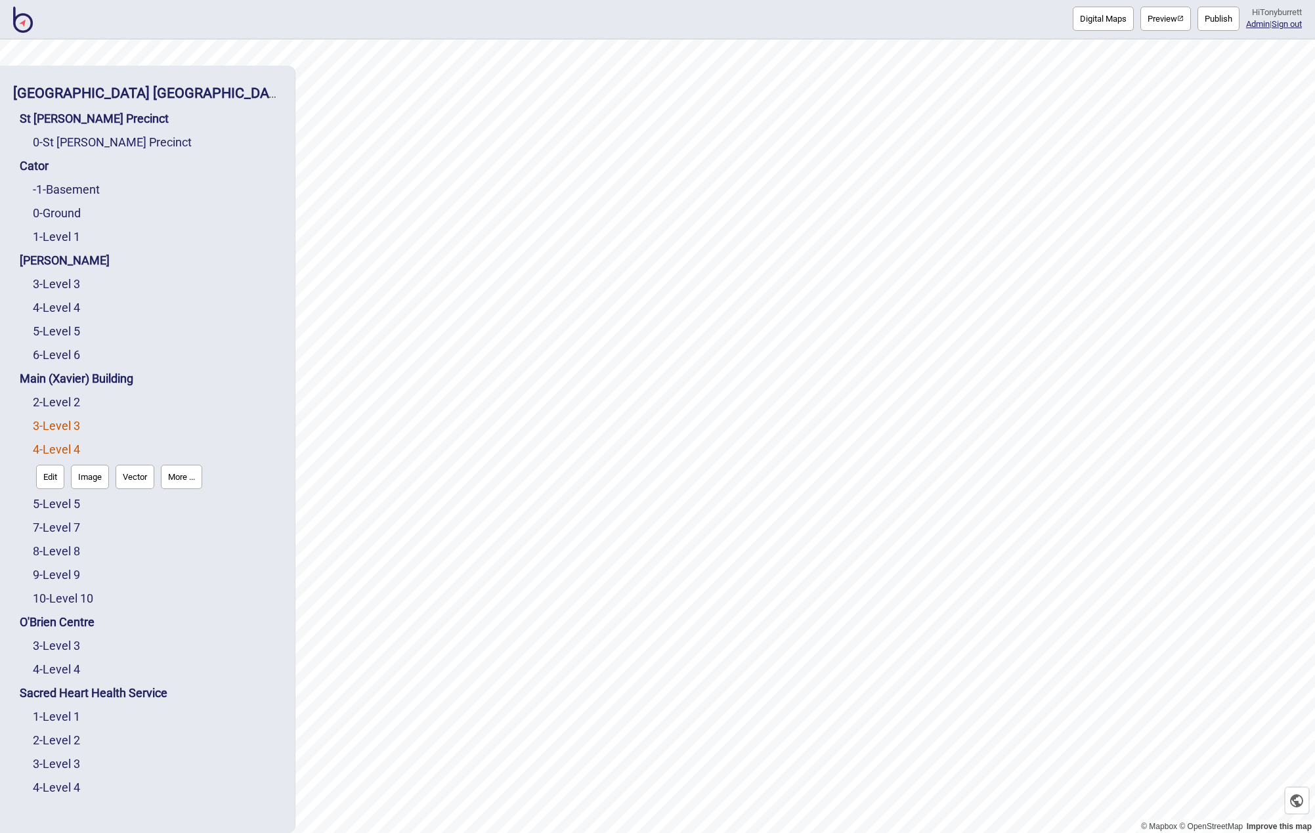
click at [68, 429] on link "3 - Level 3" at bounding box center [56, 426] width 47 height 14
click at [53, 452] on button "Edit" at bounding box center [50, 453] width 28 height 24
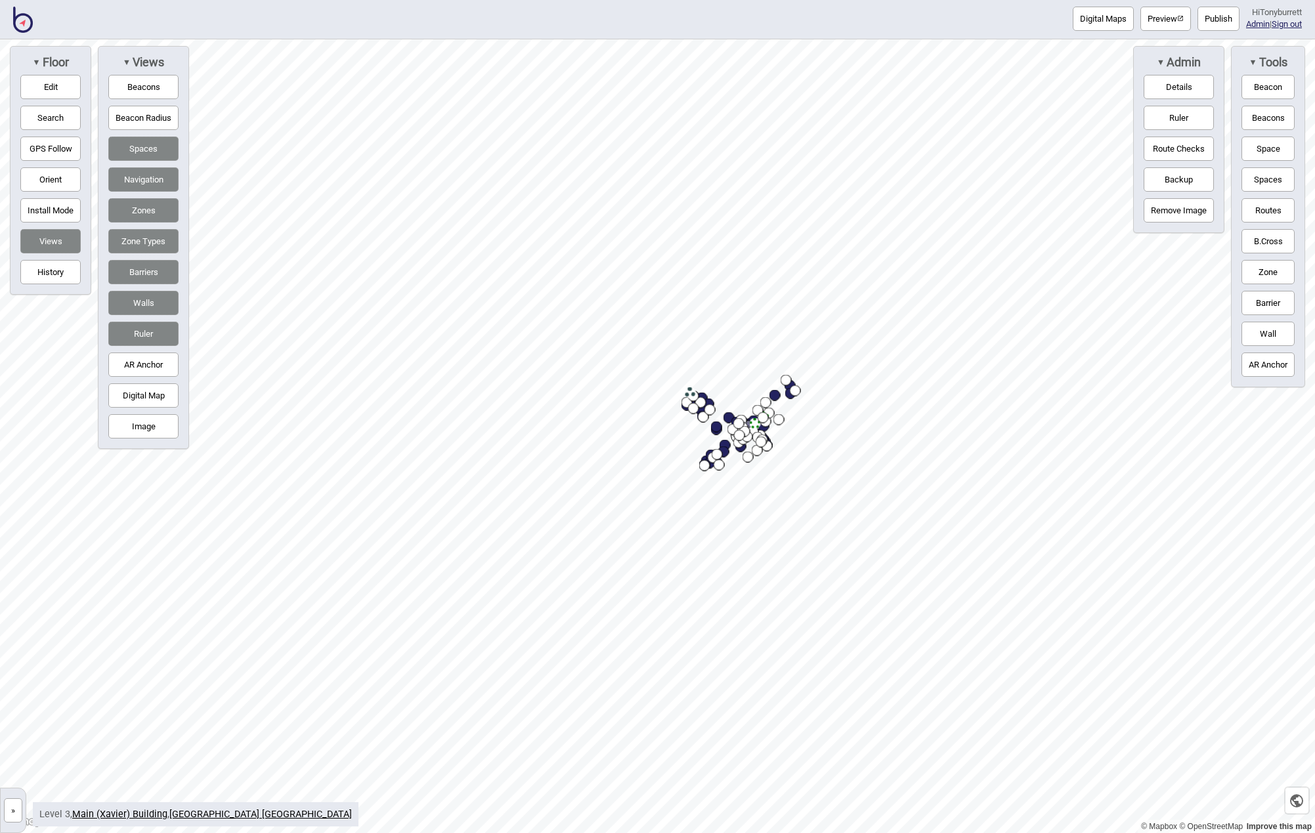
drag, startPoint x: 16, startPoint y: 808, endPoint x: 66, endPoint y: 534, distance: 278.8
click at [16, 808] on button "»" at bounding box center [13, 810] width 18 height 24
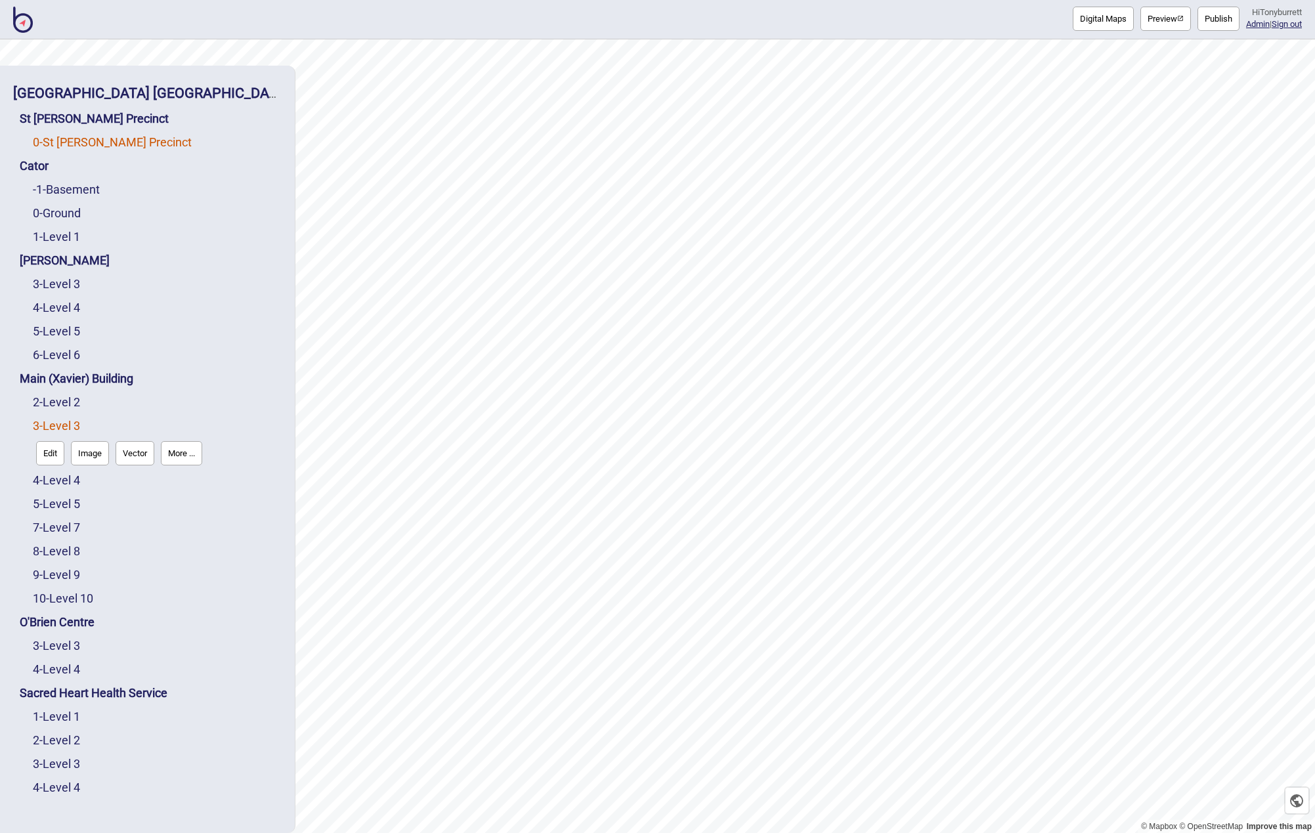
click at [75, 140] on link "0 - St Vincent's Precinct" at bounding box center [112, 142] width 159 height 14
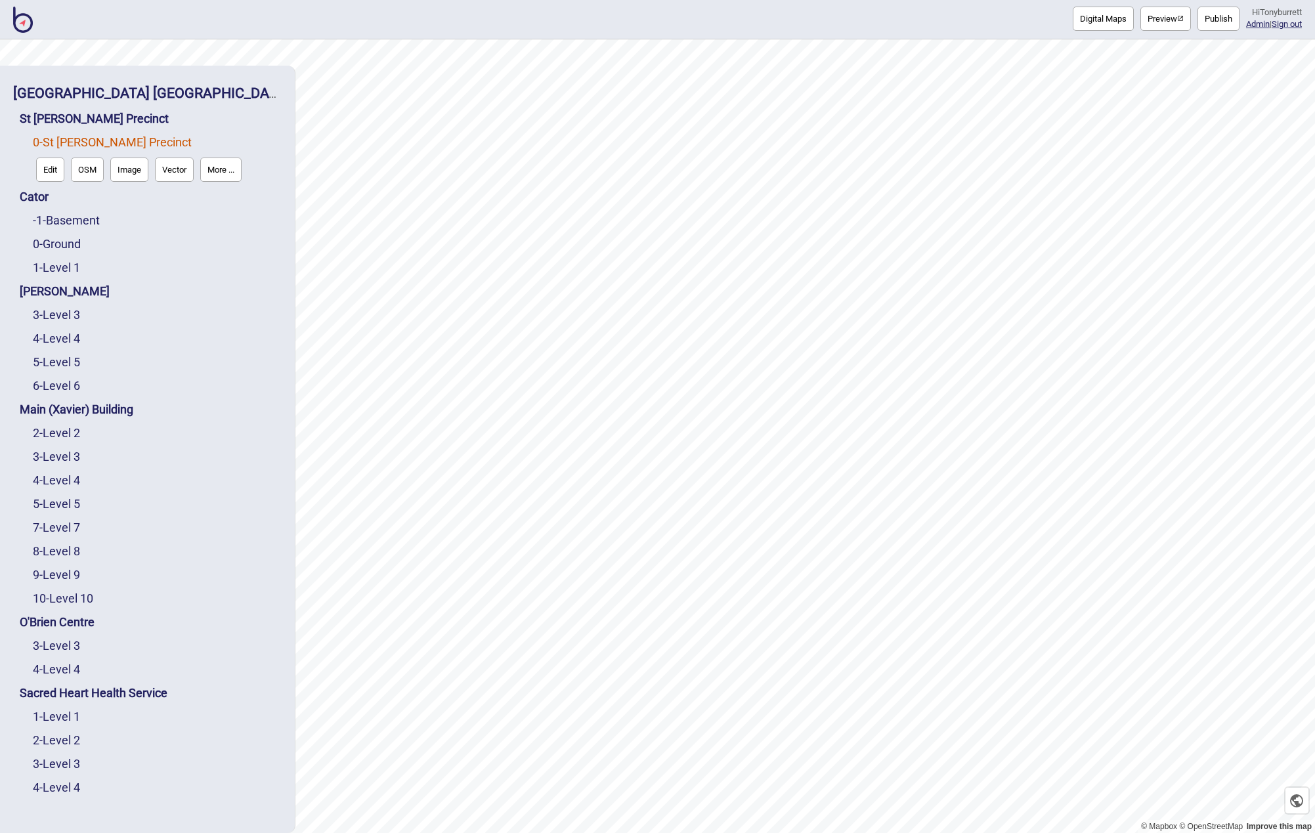
click at [45, 165] on button "Edit" at bounding box center [50, 170] width 28 height 24
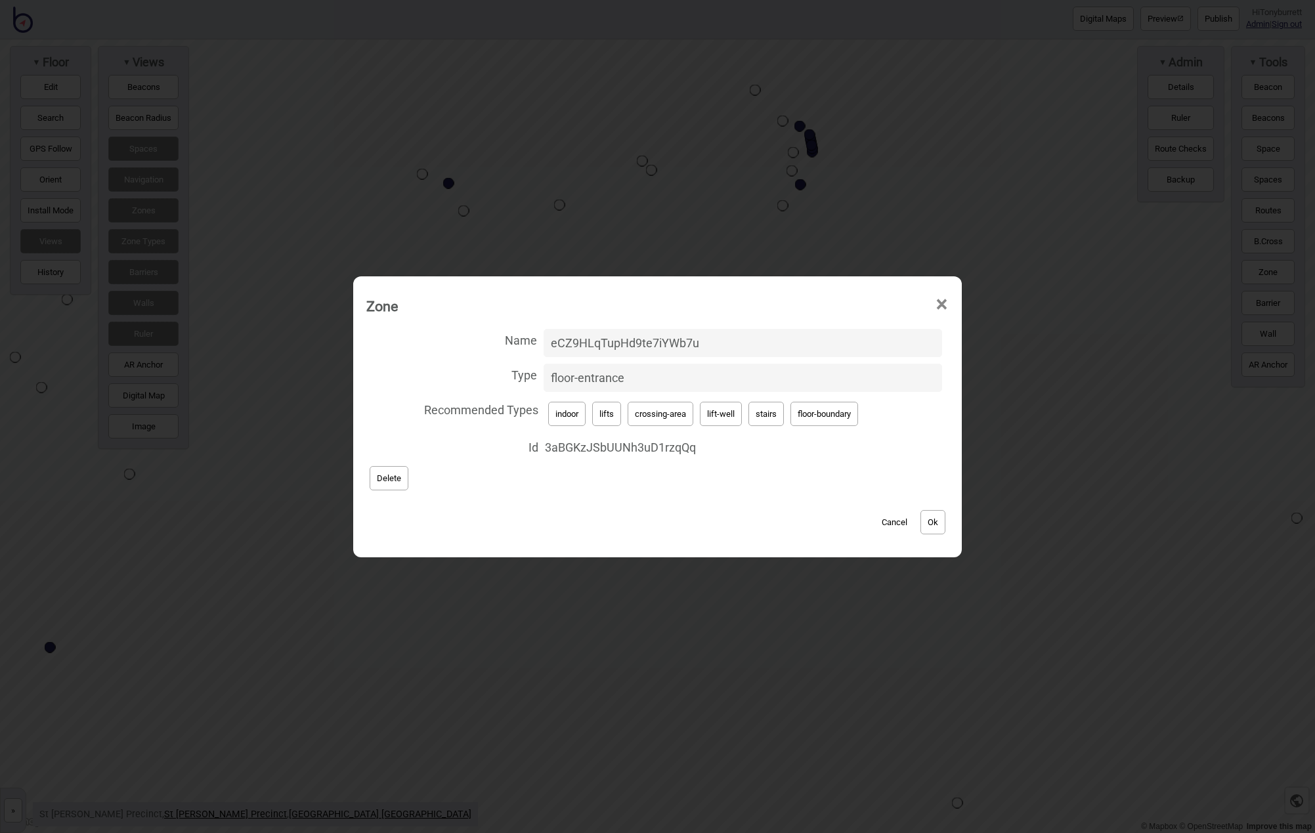
drag, startPoint x: 709, startPoint y: 339, endPoint x: 487, endPoint y: 328, distance: 222.7
click at [487, 328] on label "Name eCZ9HLqTupHd9te7iYWb7u" at bounding box center [657, 343] width 582 height 35
click at [543, 329] on input "eCZ9HLqTupHd9te7iYWb7u" at bounding box center [742, 343] width 398 height 28
click at [794, 506] on div "Cancel Ok" at bounding box center [657, 516] width 582 height 44
click at [940, 521] on button "Ok" at bounding box center [932, 522] width 25 height 24
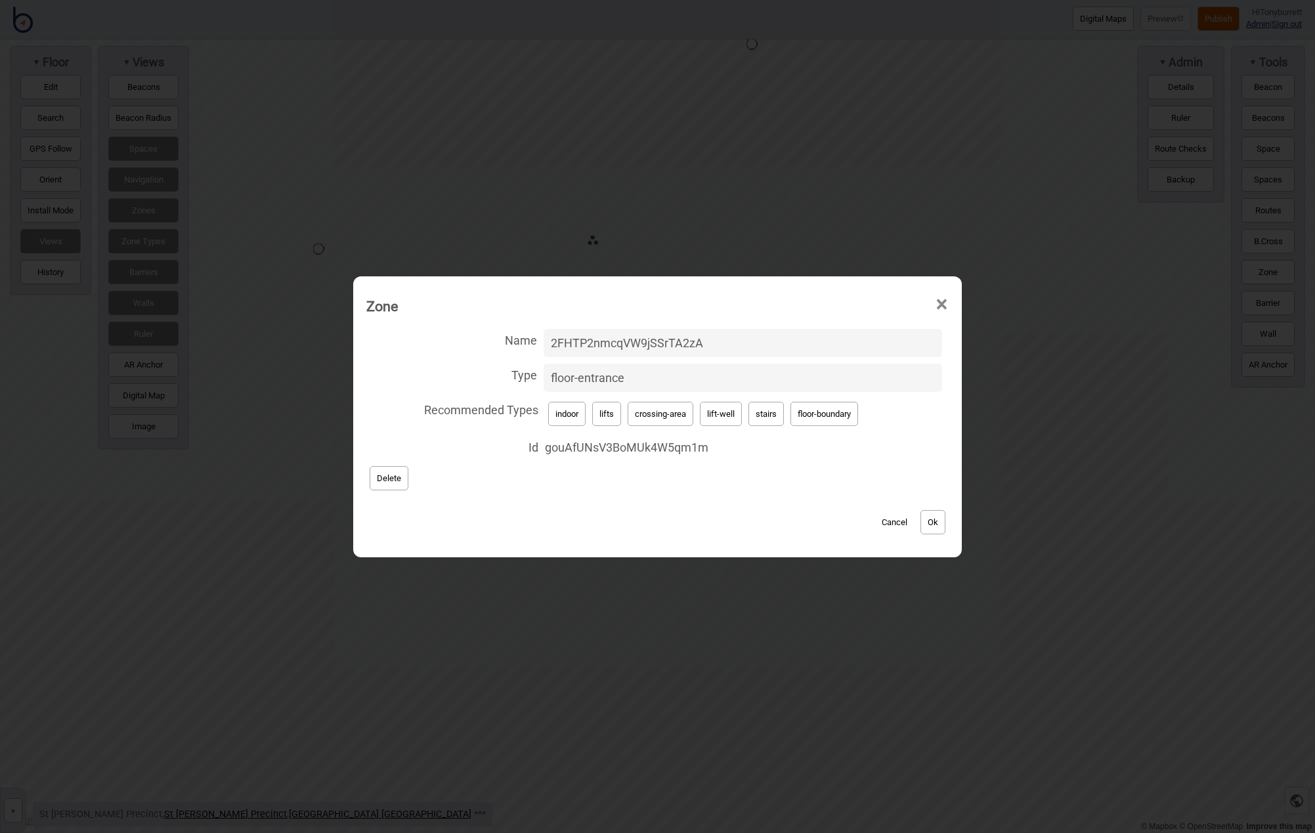
drag, startPoint x: 537, startPoint y: 331, endPoint x: 474, endPoint y: 330, distance: 63.0
click at [474, 330] on label "Name 2FHTP2nmcqVW9jSSrTA2zA" at bounding box center [657, 343] width 582 height 35
click at [543, 330] on input "2FHTP2nmcqVW9jSSrTA2zA" at bounding box center [742, 343] width 398 height 28
click at [937, 521] on button "Ok" at bounding box center [932, 522] width 25 height 24
drag, startPoint x: 745, startPoint y: 341, endPoint x: 504, endPoint y: 333, distance: 241.0
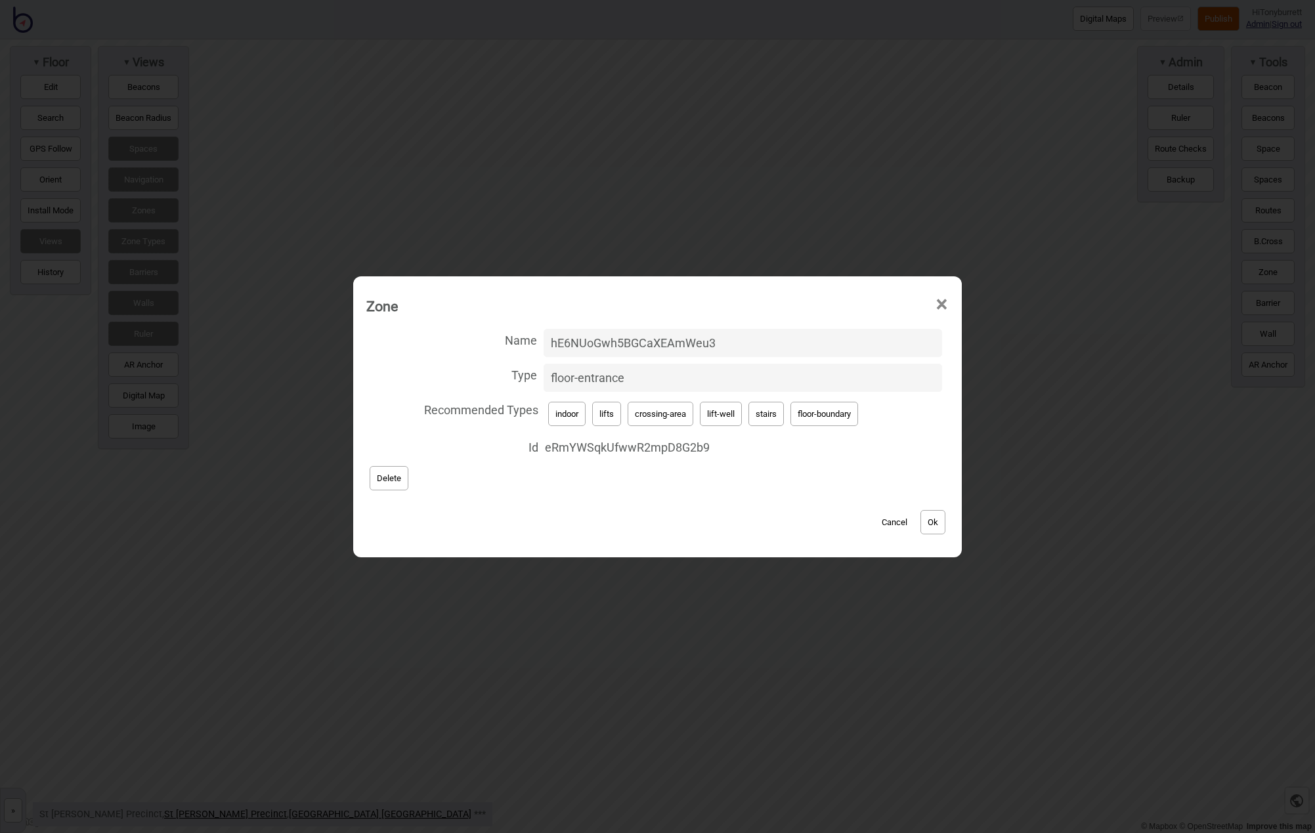
click at [504, 333] on label "Name hE6NUoGwh5BGCaXEAmWeu3" at bounding box center [657, 343] width 582 height 35
click at [543, 333] on input "hE6NUoGwh5BGCaXEAmWeu3" at bounding box center [742, 343] width 398 height 28
click at [935, 522] on button "Ok" at bounding box center [932, 522] width 25 height 24
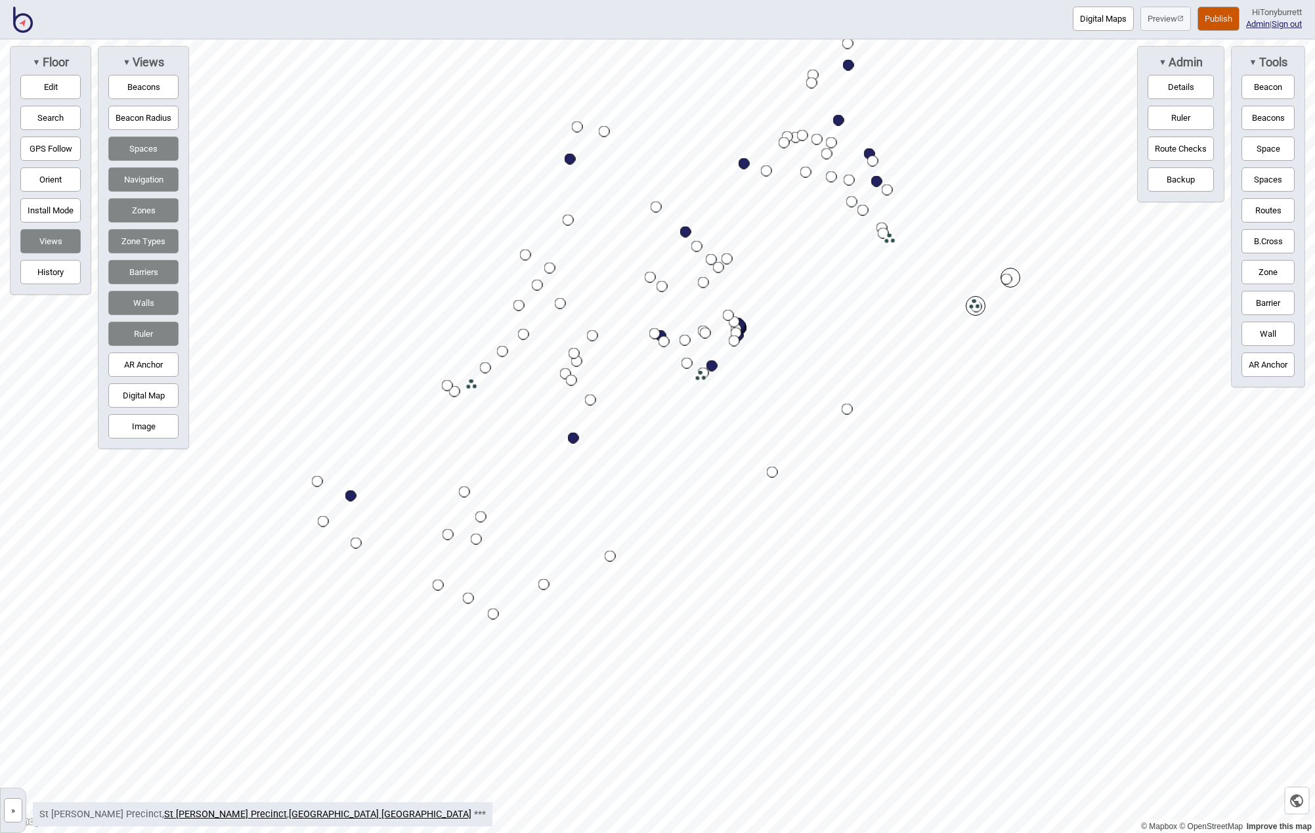
drag, startPoint x: 935, startPoint y: 522, endPoint x: 461, endPoint y: 489, distance: 475.0
click at [461, 489] on div "Map marker" at bounding box center [464, 491] width 11 height 11
